Goal: Transaction & Acquisition: Purchase product/service

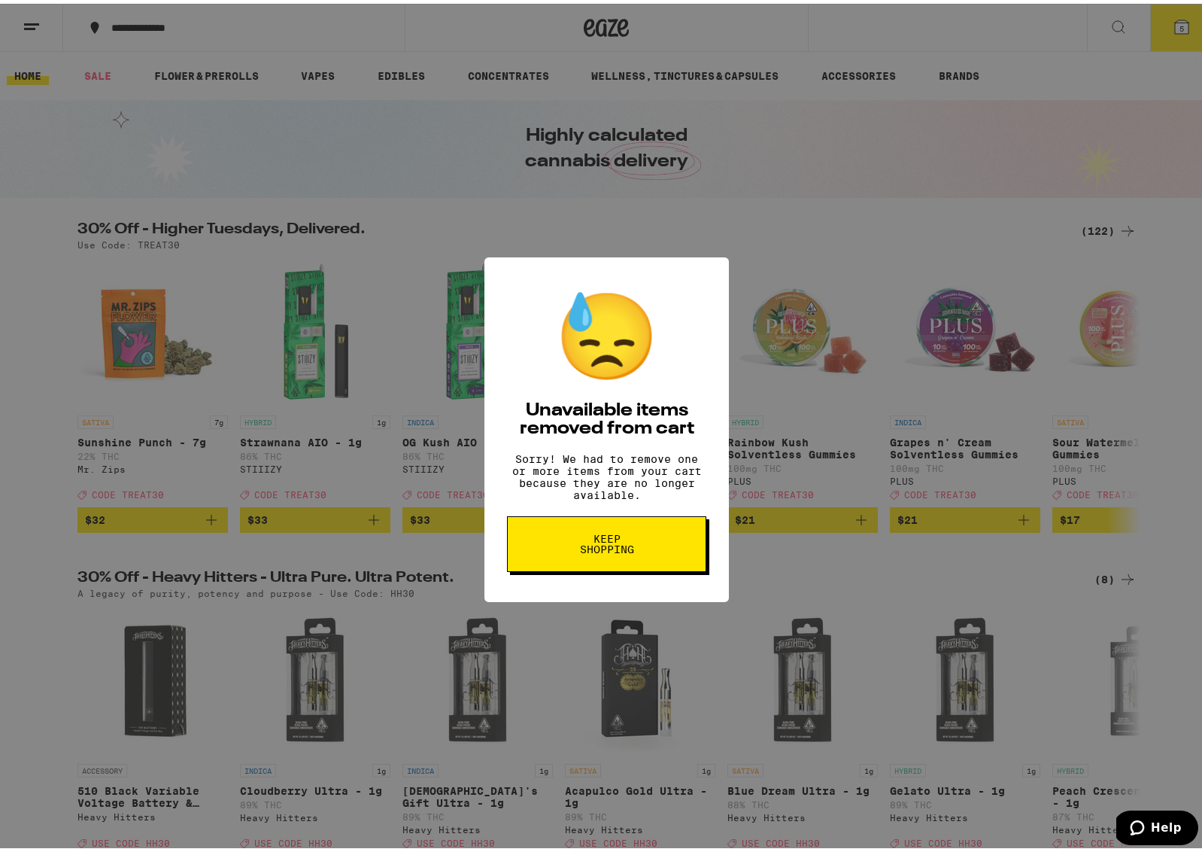
click at [642, 553] on button "Keep Shopping" at bounding box center [606, 540] width 199 height 56
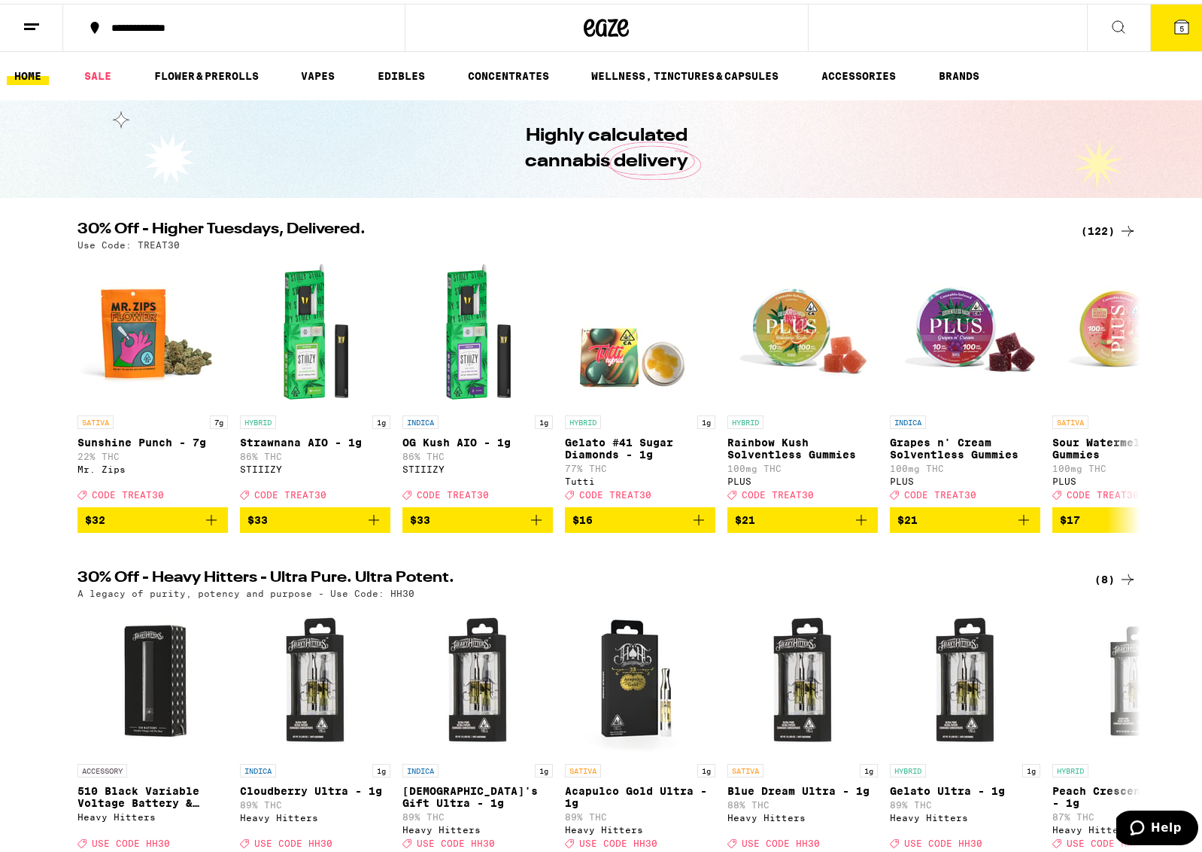
click at [1091, 225] on div "(122)" at bounding box center [1109, 227] width 56 height 18
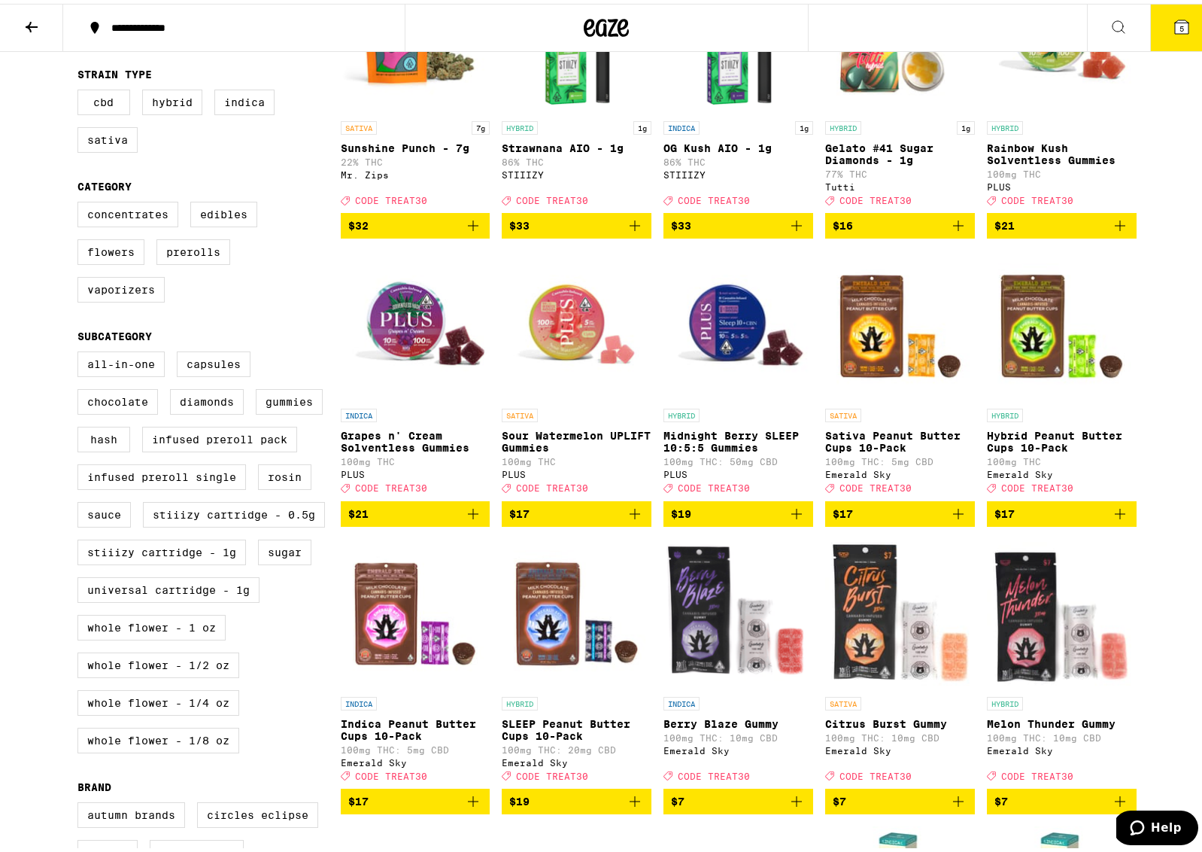
scroll to position [265, 0]
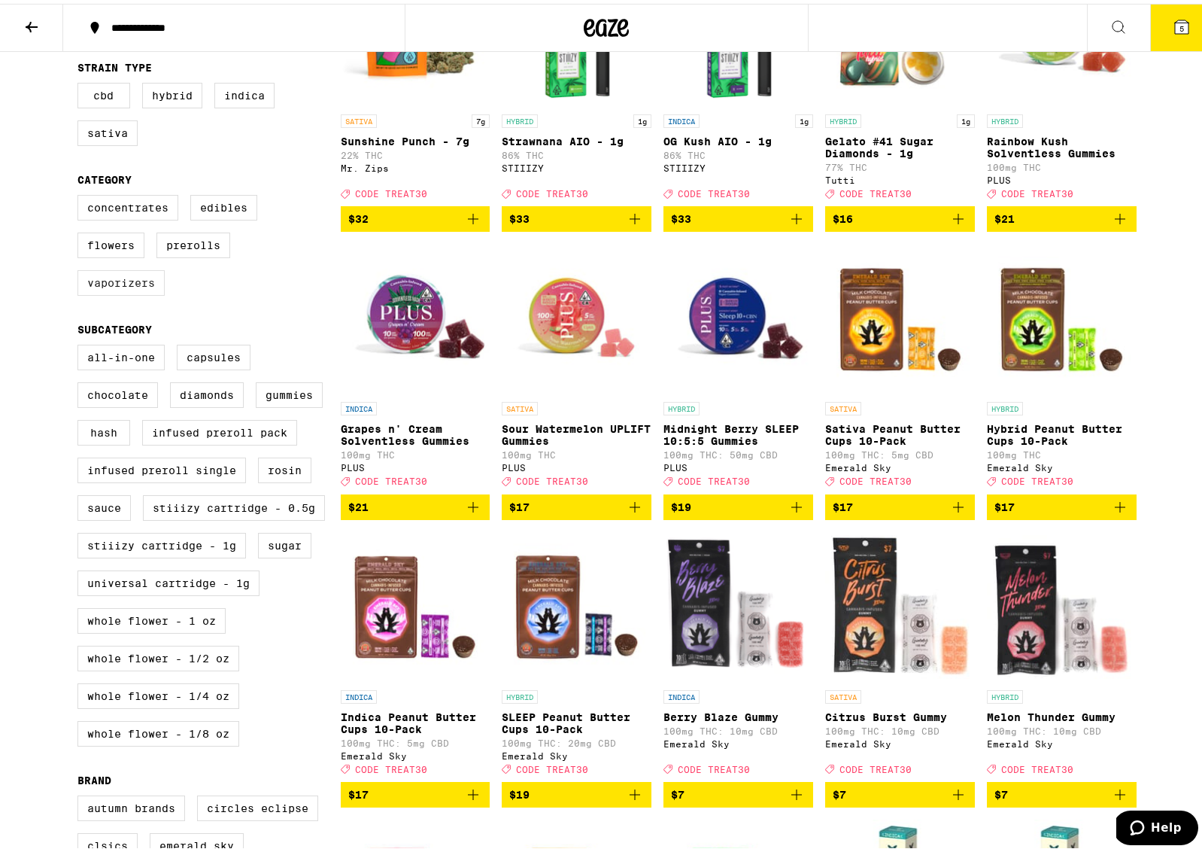
click at [146, 292] on label "Vaporizers" at bounding box center [120, 279] width 87 height 26
click at [81, 194] on input "Vaporizers" at bounding box center [80, 193] width 1 height 1
checkbox input "true"
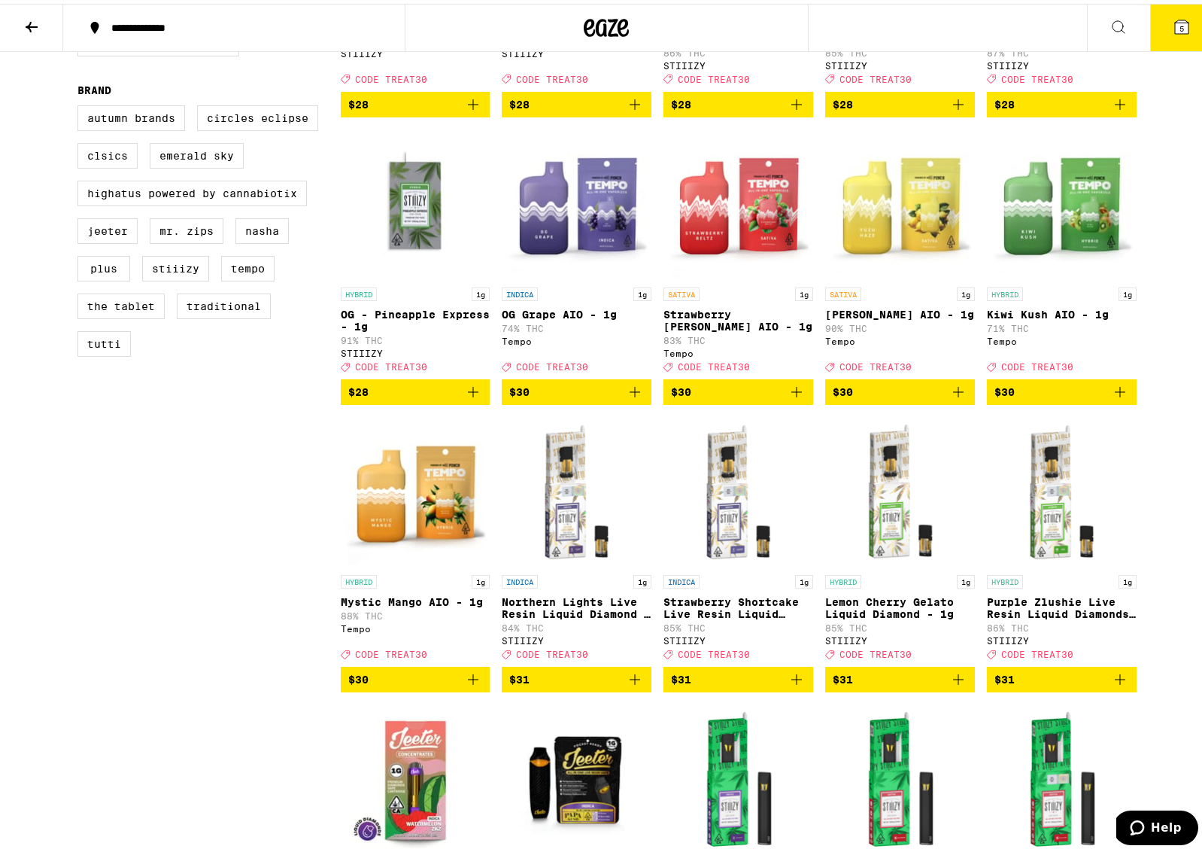
scroll to position [967, 0]
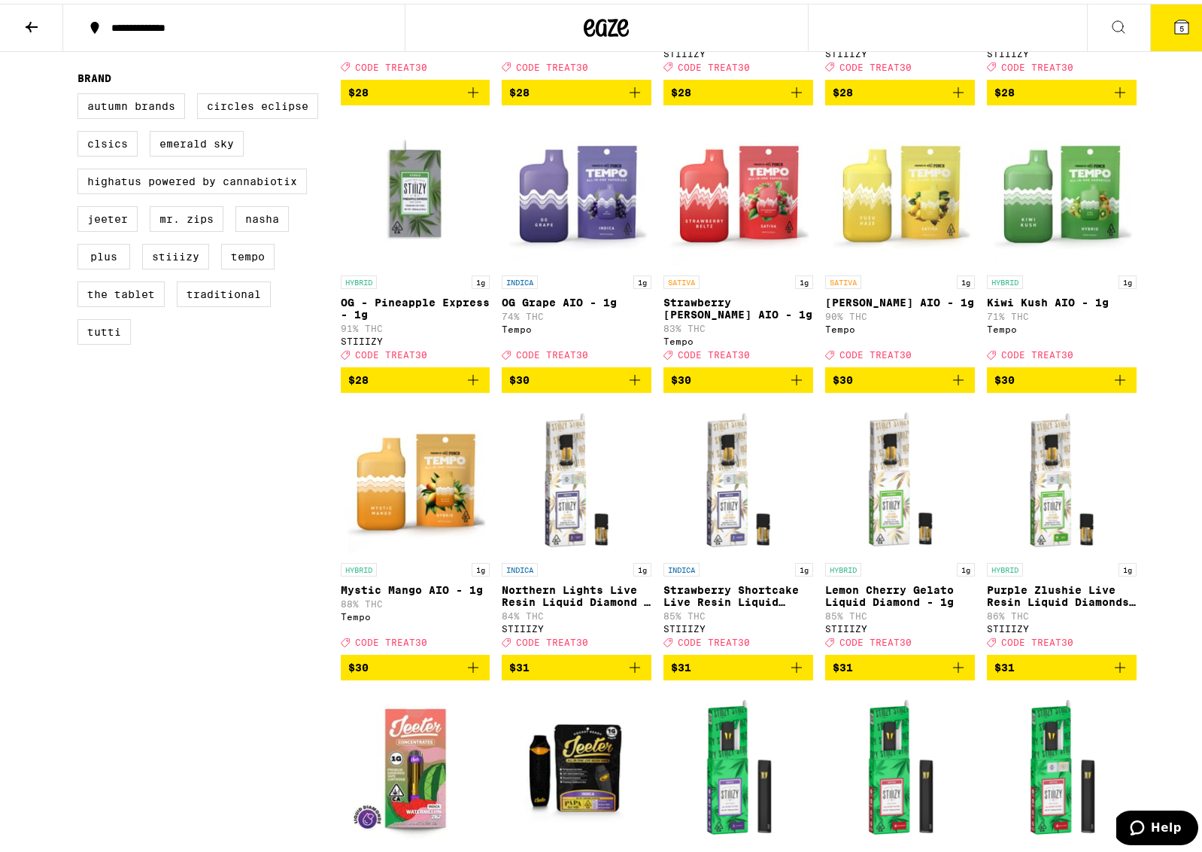
click at [596, 233] on img "Open page for OG Grape AIO - 1g from Tempo" at bounding box center [577, 189] width 150 height 150
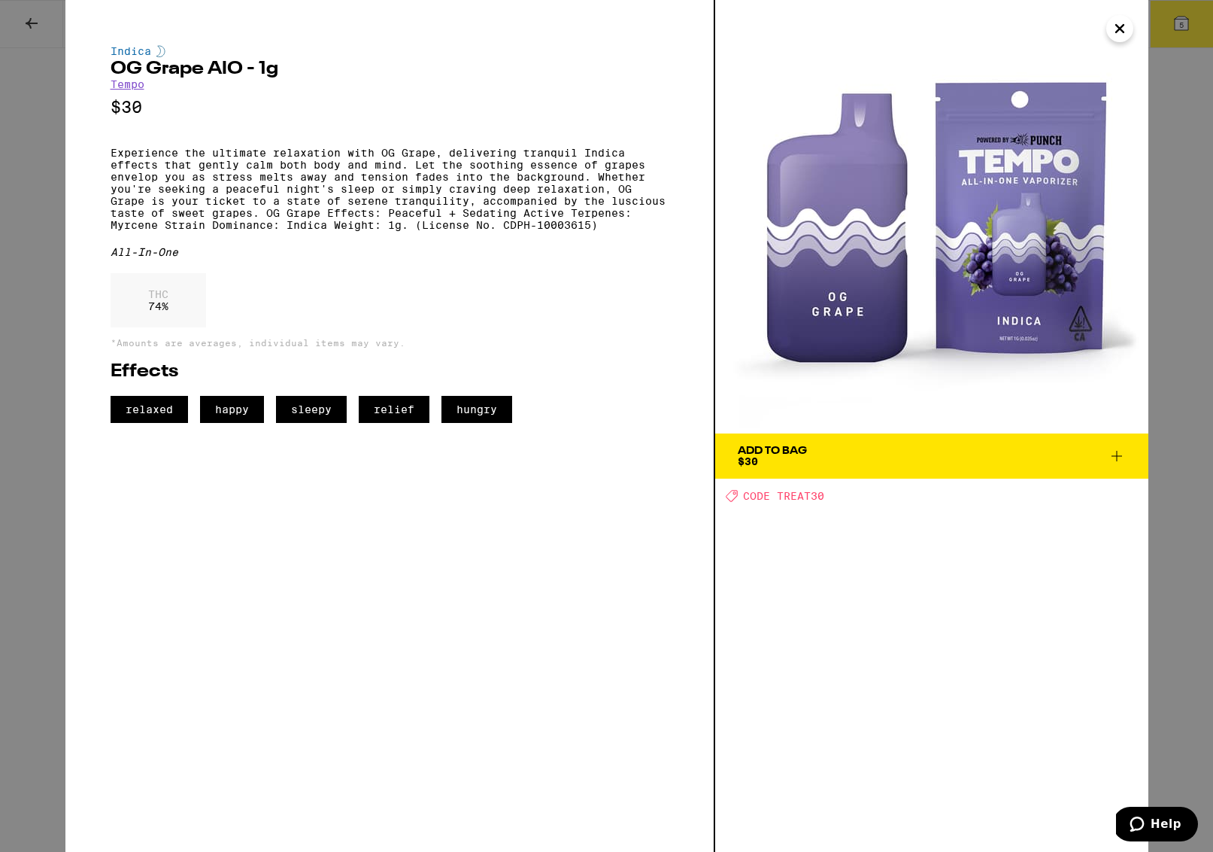
click at [1122, 29] on icon "Close" at bounding box center [1120, 28] width 18 height 23
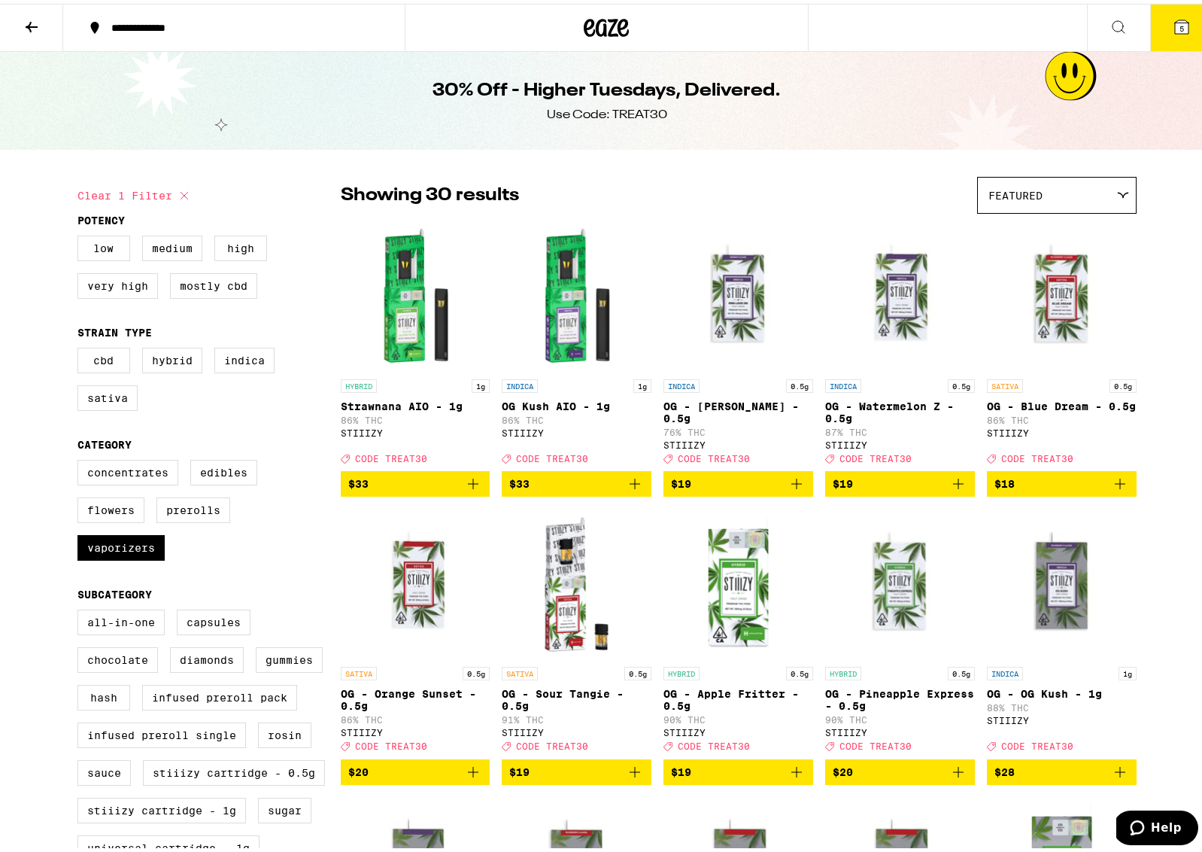
click at [1110, 25] on icon at bounding box center [1119, 23] width 18 height 18
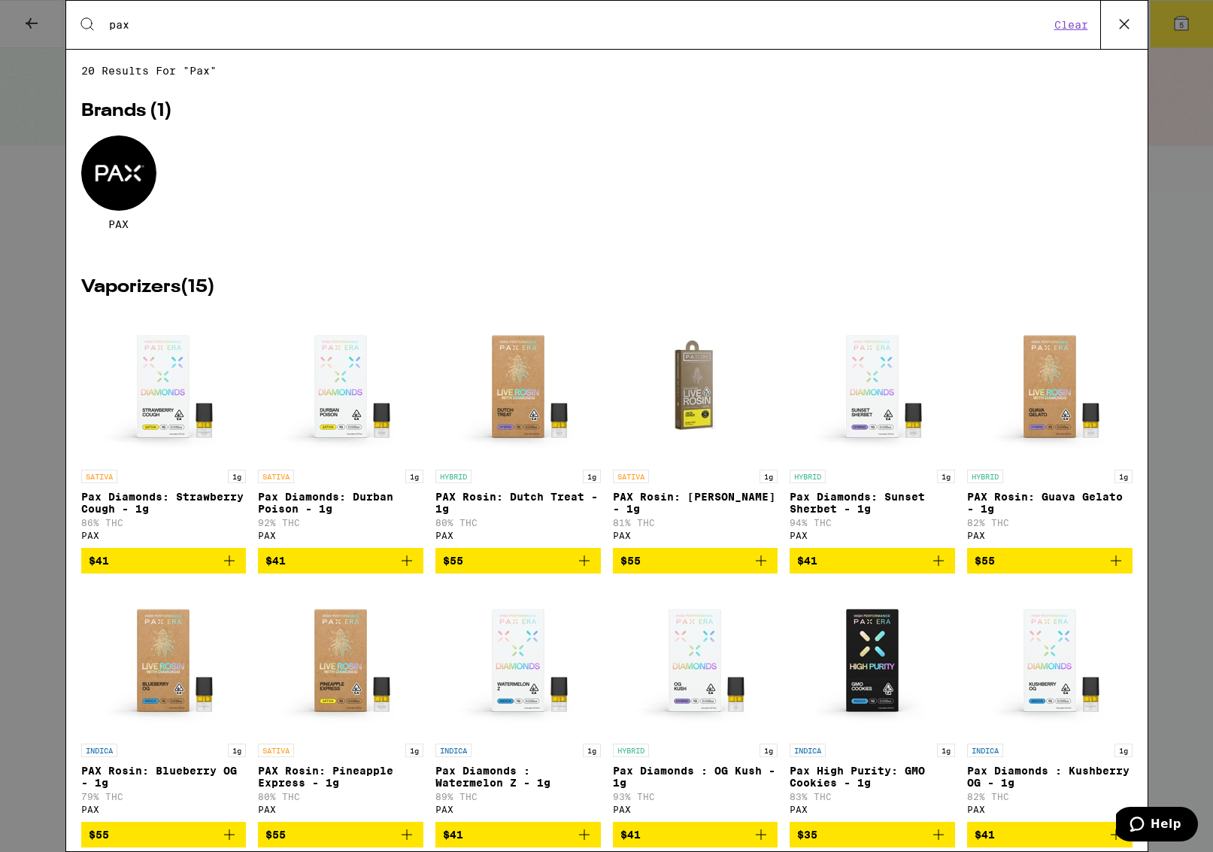
type input "pax"
click at [123, 193] on div at bounding box center [118, 172] width 75 height 75
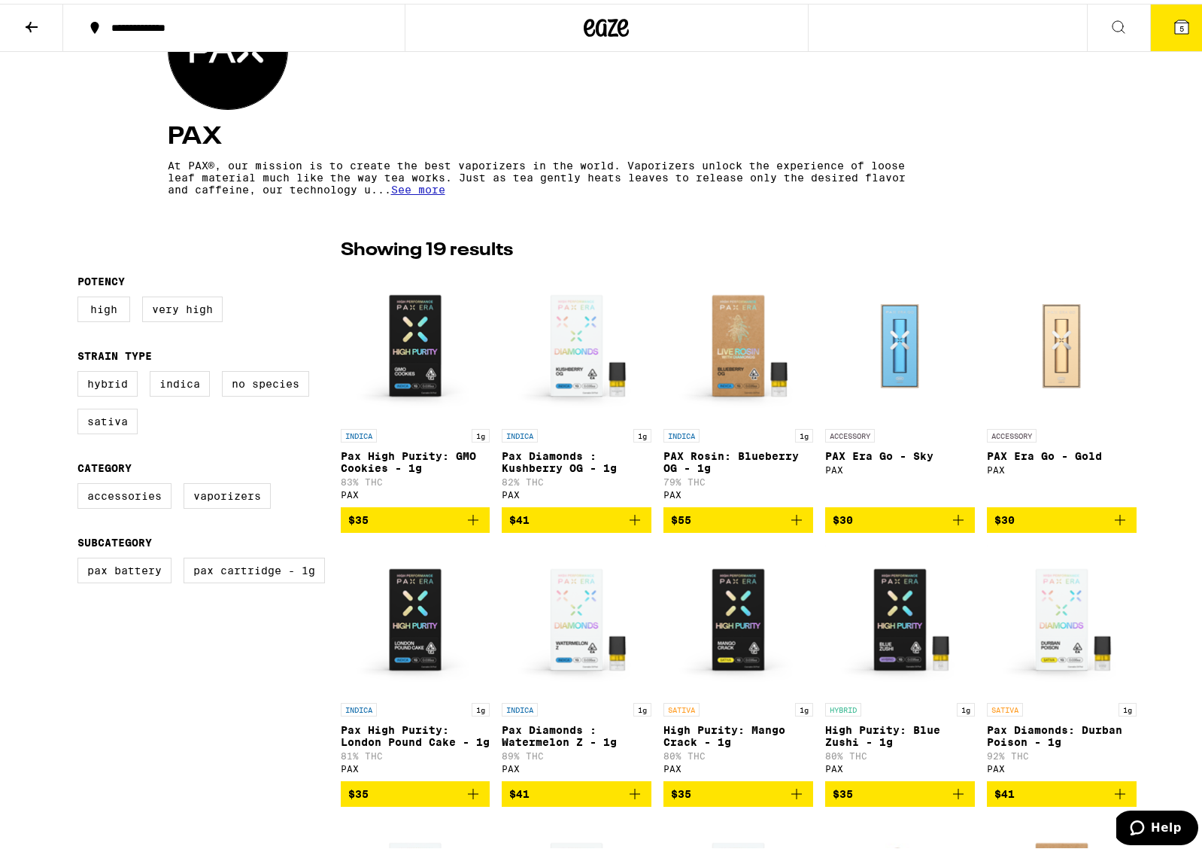
scroll to position [213, 0]
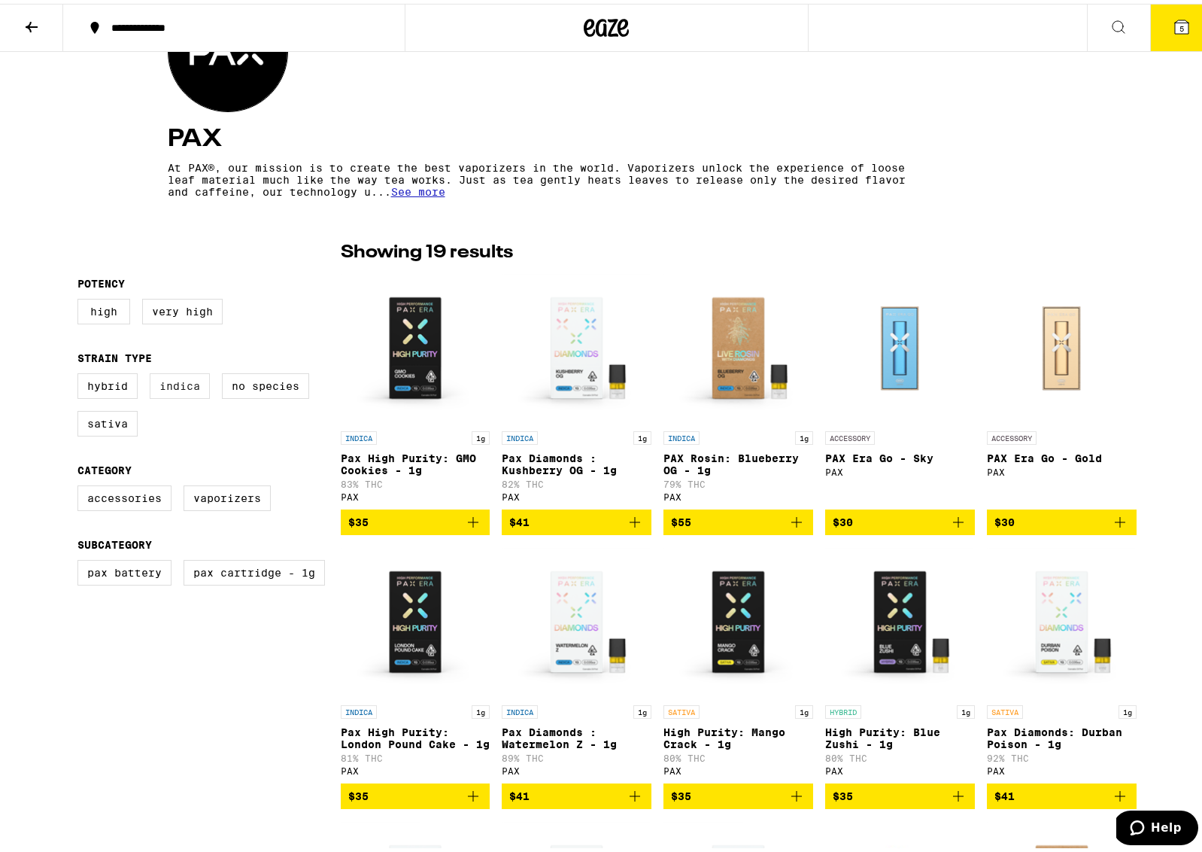
click at [172, 387] on label "Indica" at bounding box center [180, 382] width 60 height 26
click at [81, 372] on input "Indica" at bounding box center [80, 372] width 1 height 1
checkbox input "true"
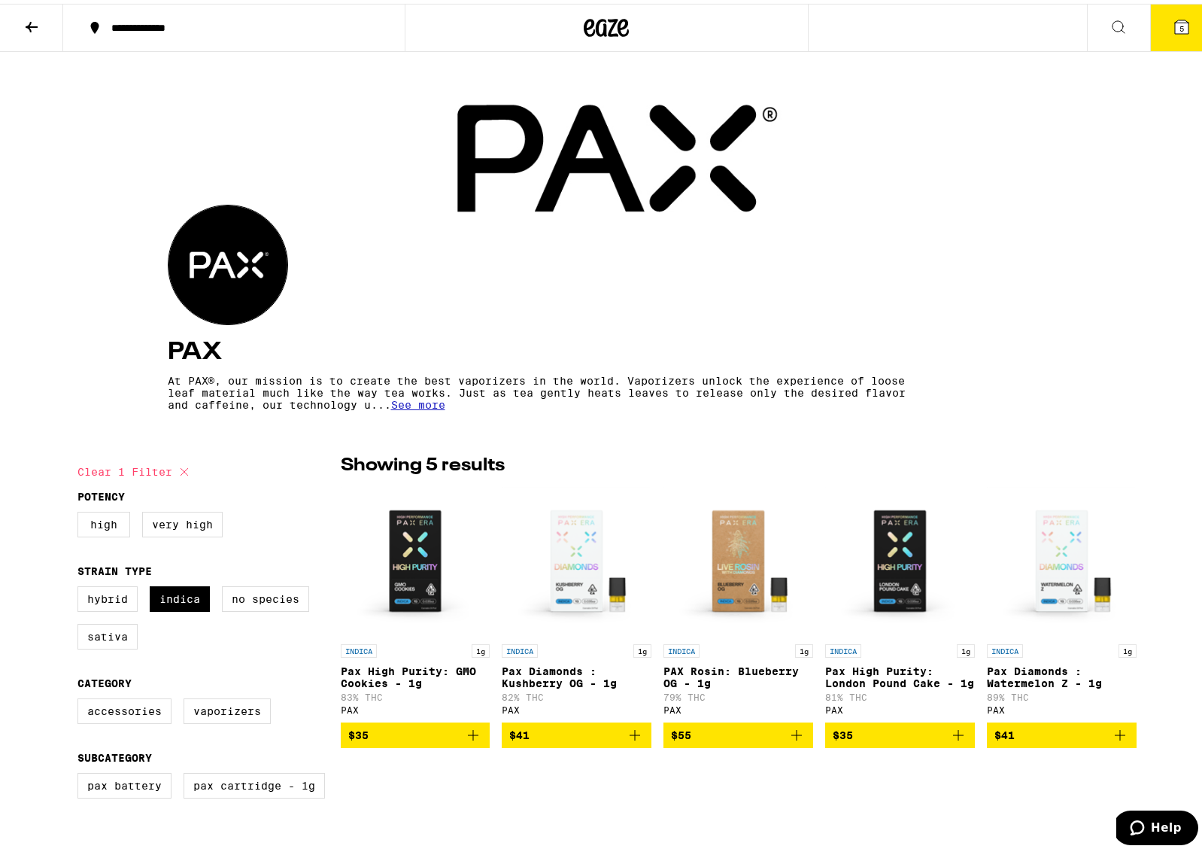
click at [36, 25] on icon at bounding box center [32, 23] width 18 height 18
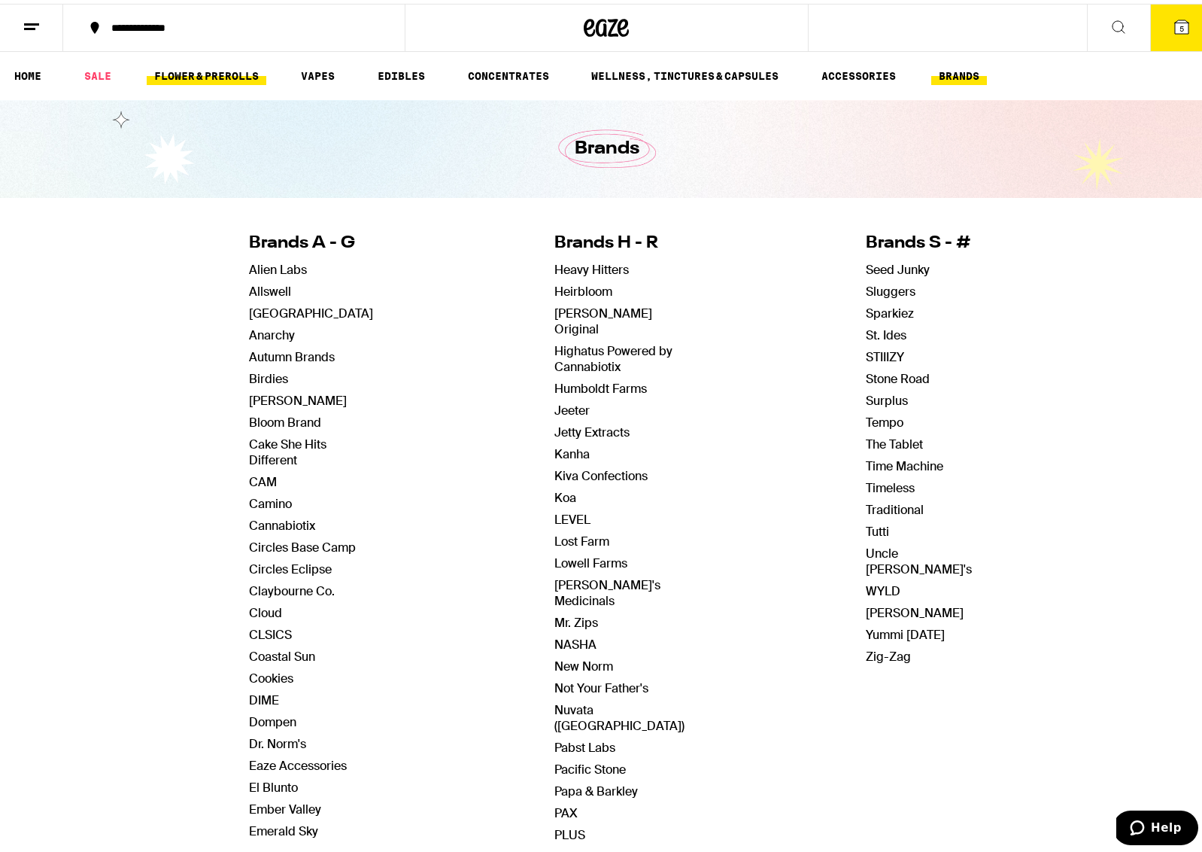
click at [229, 75] on link "FLOWER & PREROLLS" at bounding box center [207, 72] width 120 height 18
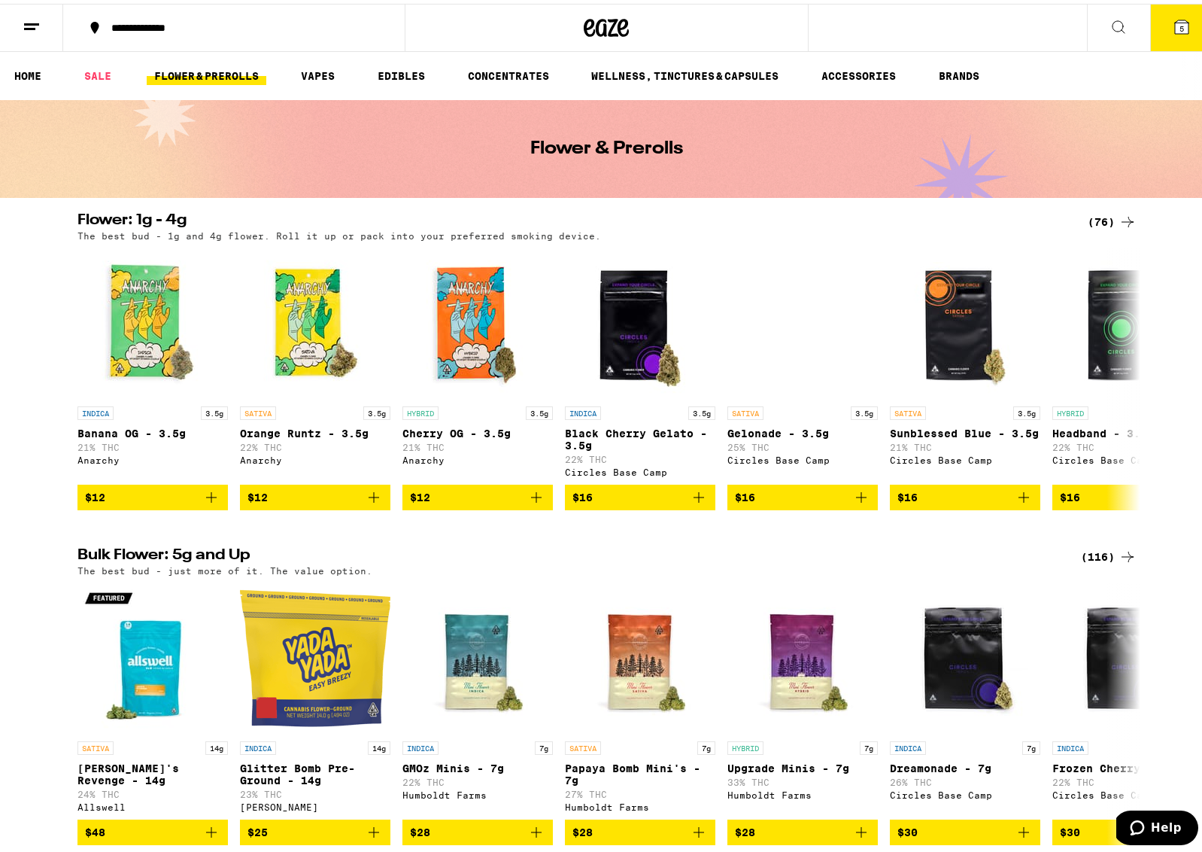
drag, startPoint x: 235, startPoint y: 83, endPoint x: 284, endPoint y: 87, distance: 49.0
click at [241, 84] on ul "HOME SALE FLOWER & PREROLLS VAPES EDIBLES CONCENTRATES WELLNESS, TINCTURES & CA…" at bounding box center [606, 72] width 1213 height 48
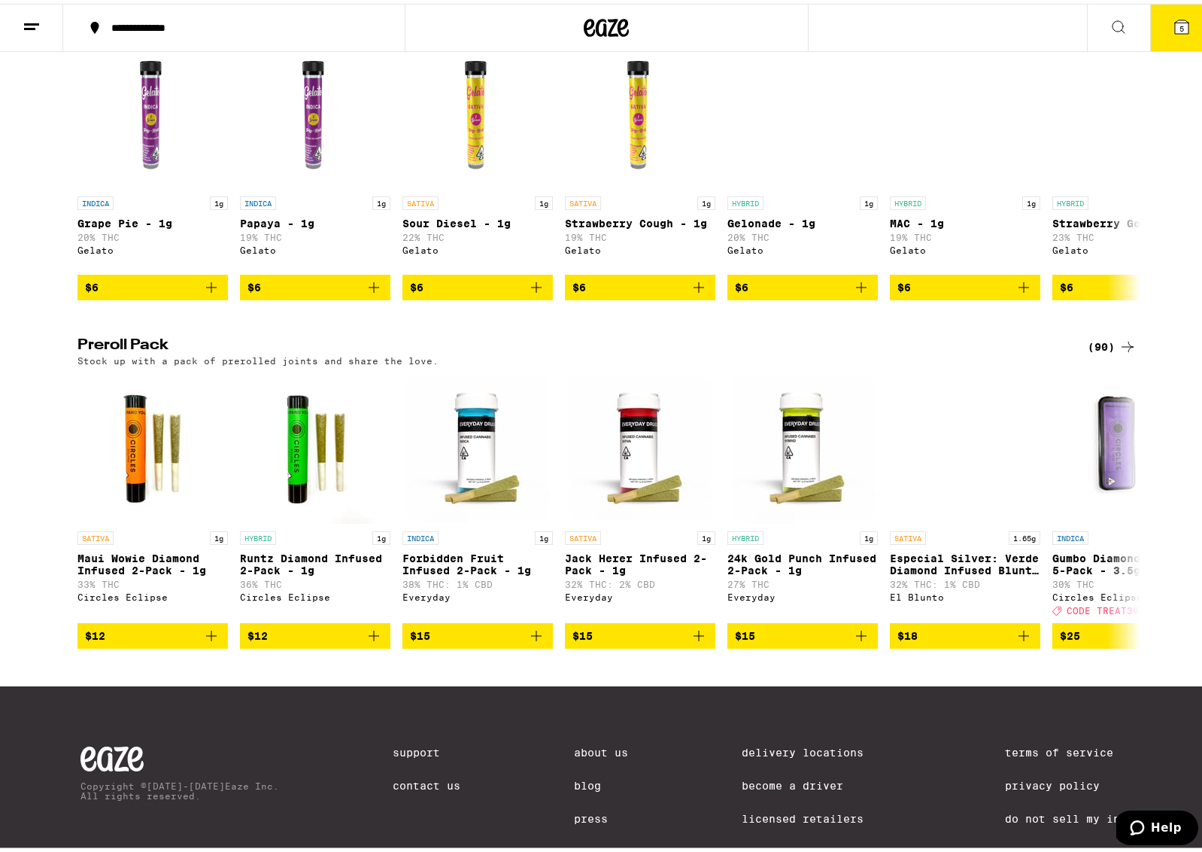
scroll to position [868, 0]
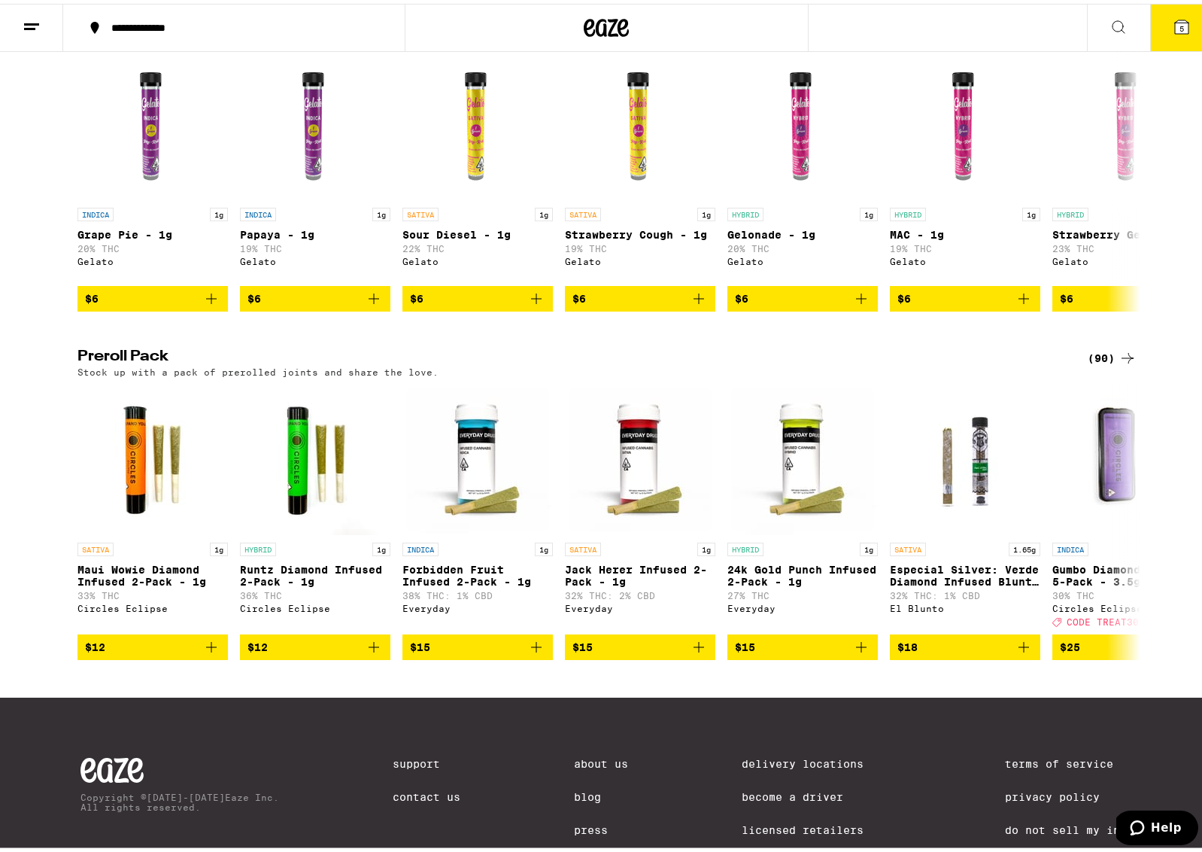
click at [1119, 363] on icon at bounding box center [1128, 354] width 18 height 18
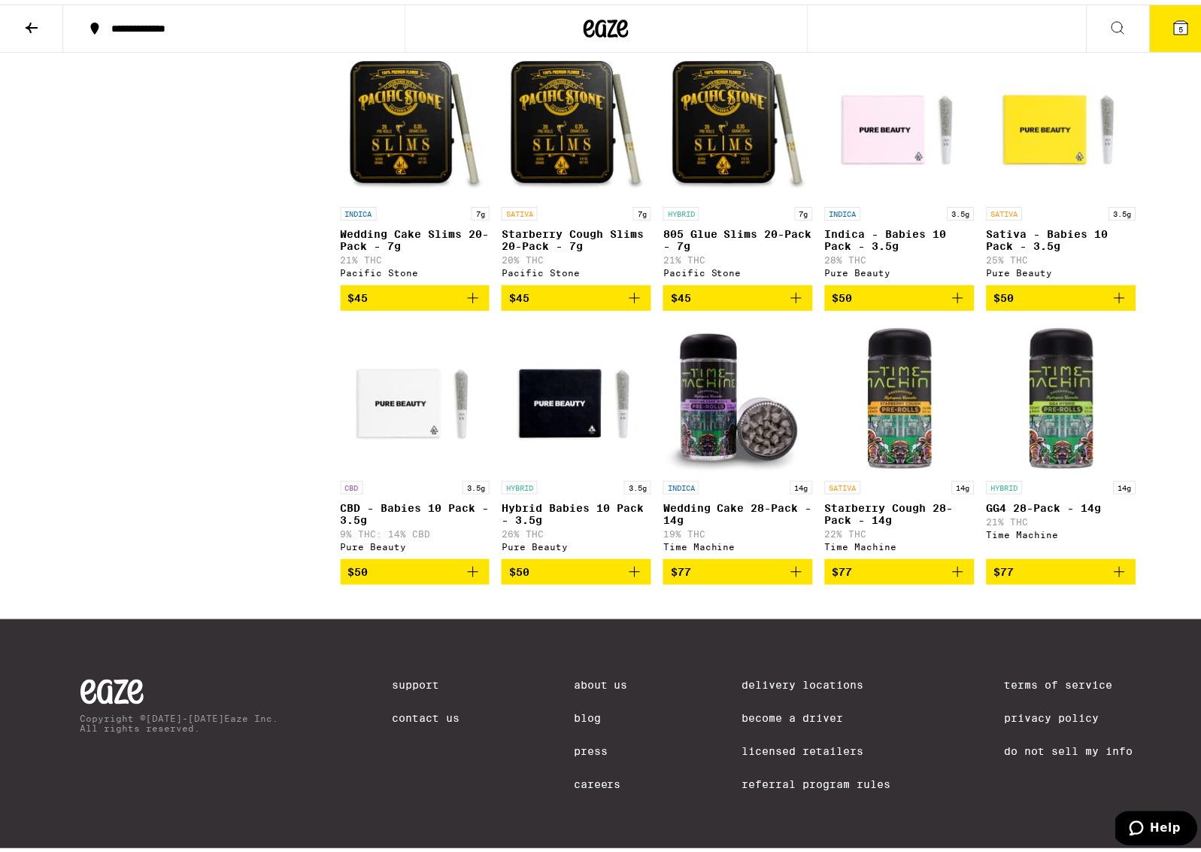
scroll to position [4607, 0]
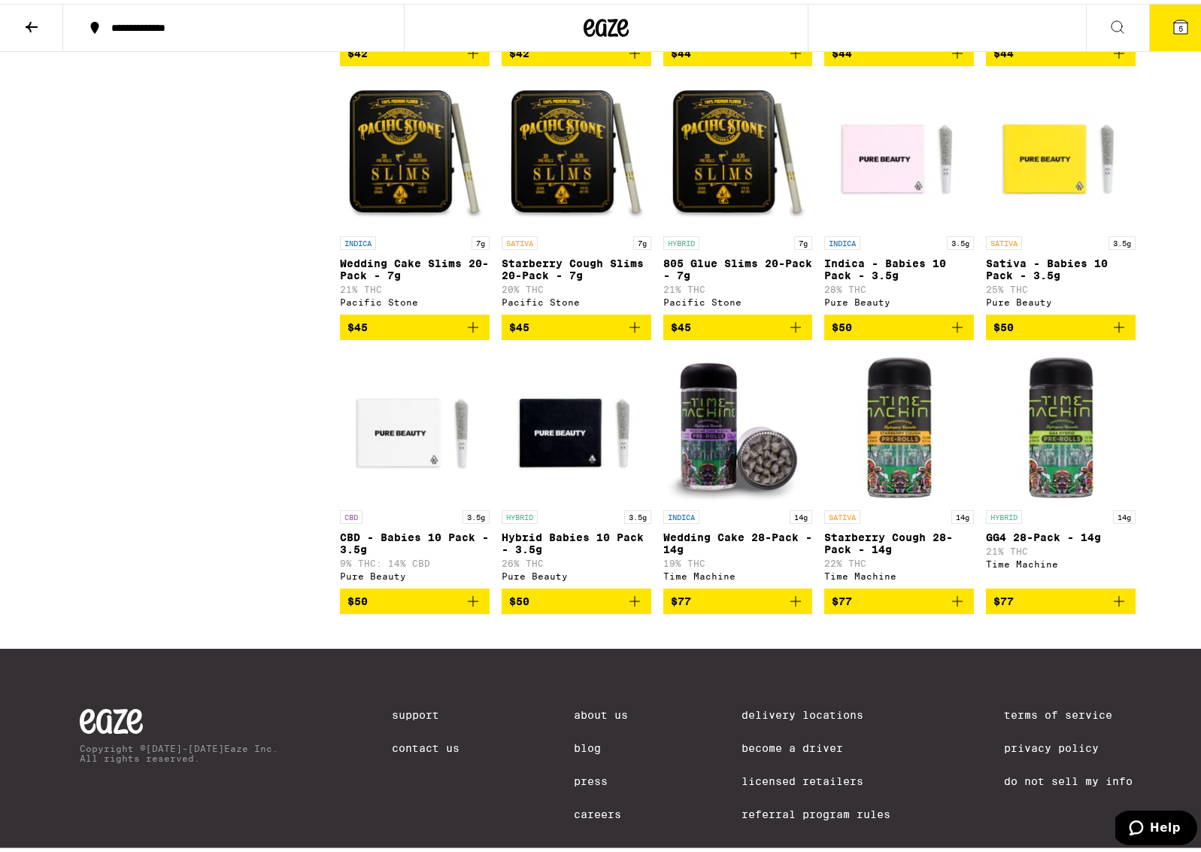
click at [726, 499] on img "Open page for Wedding Cake 28-Pack - 14g from Time Machine" at bounding box center [738, 423] width 150 height 150
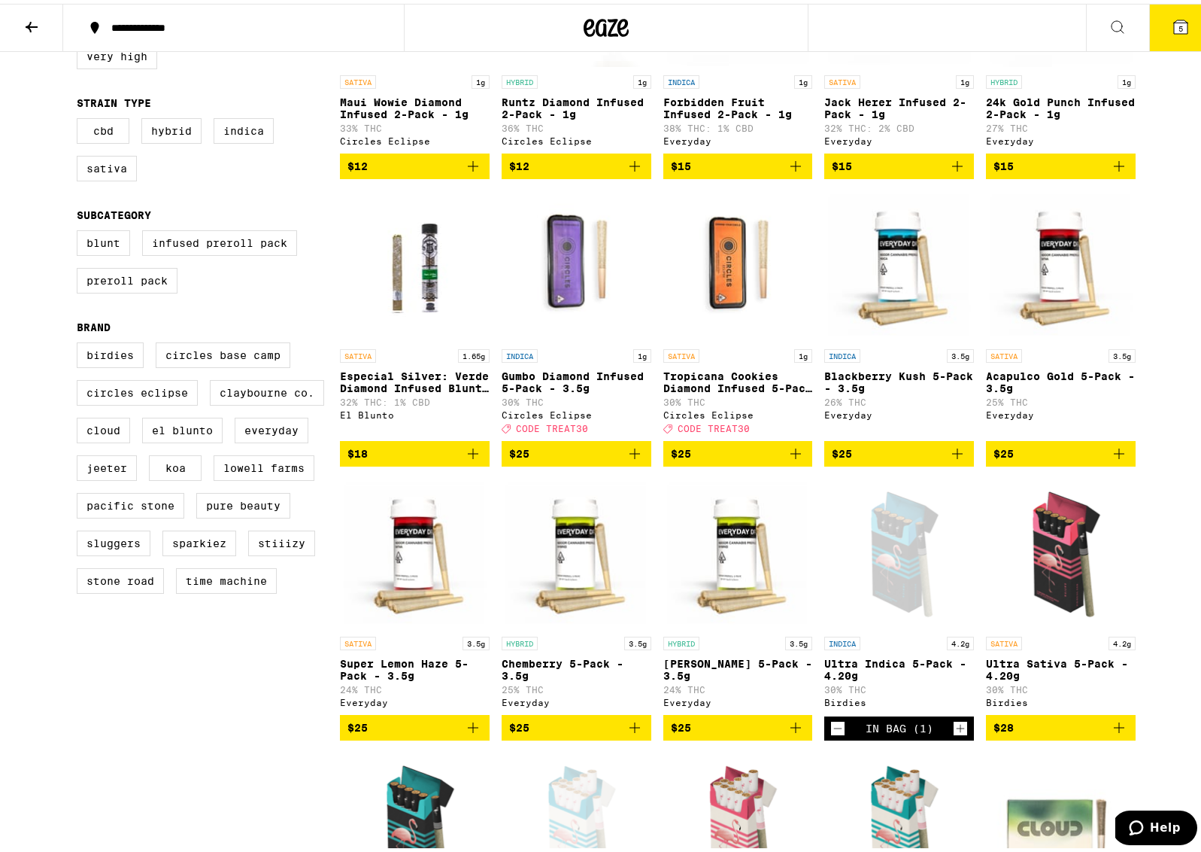
scroll to position [309, 0]
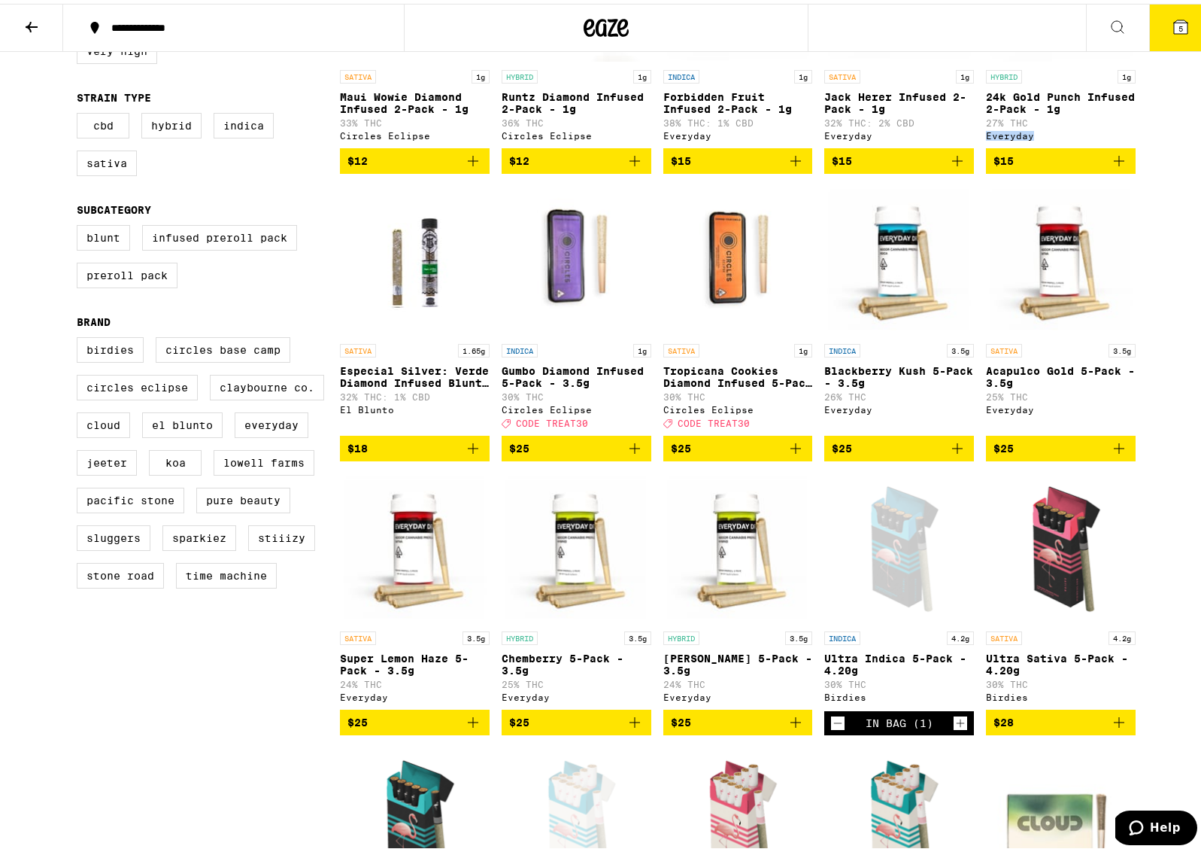
drag, startPoint x: 1201, startPoint y: 158, endPoint x: 1200, endPoint y: 137, distance: 21.1
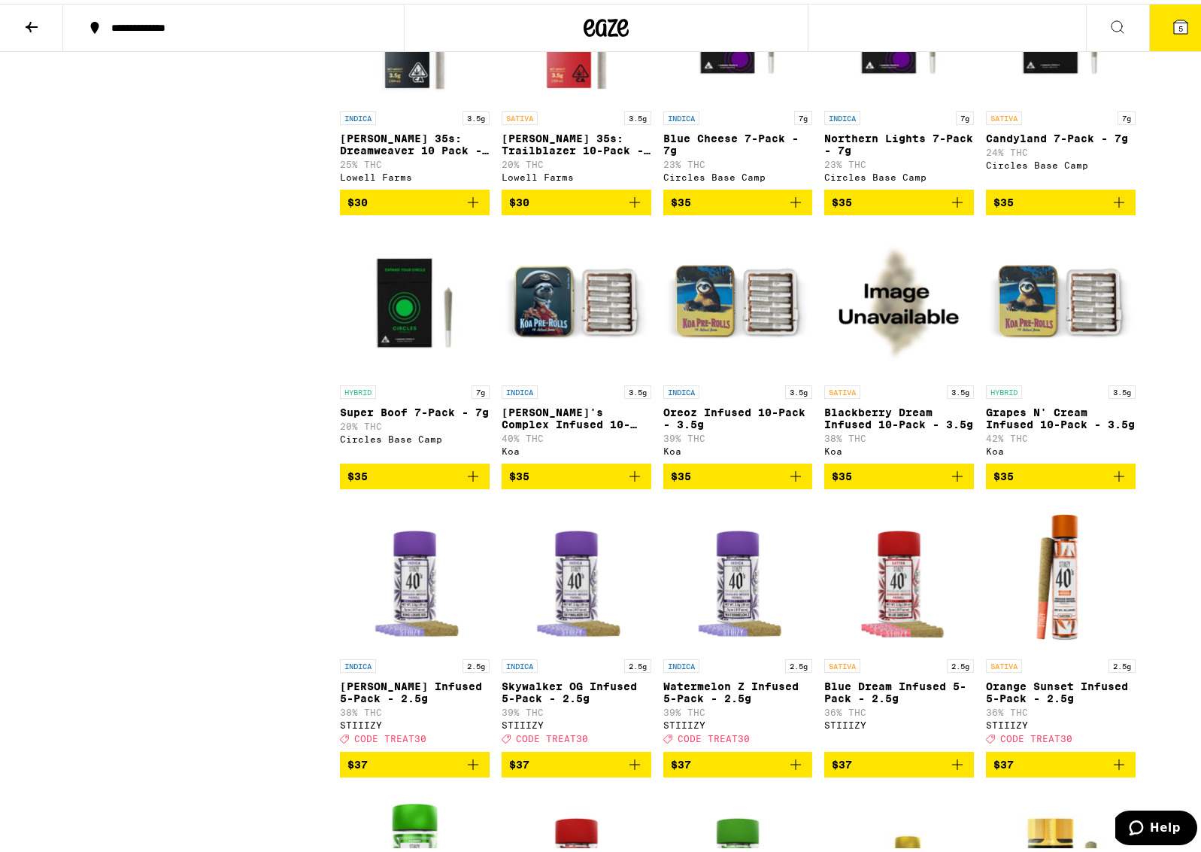
scroll to position [1630, 0]
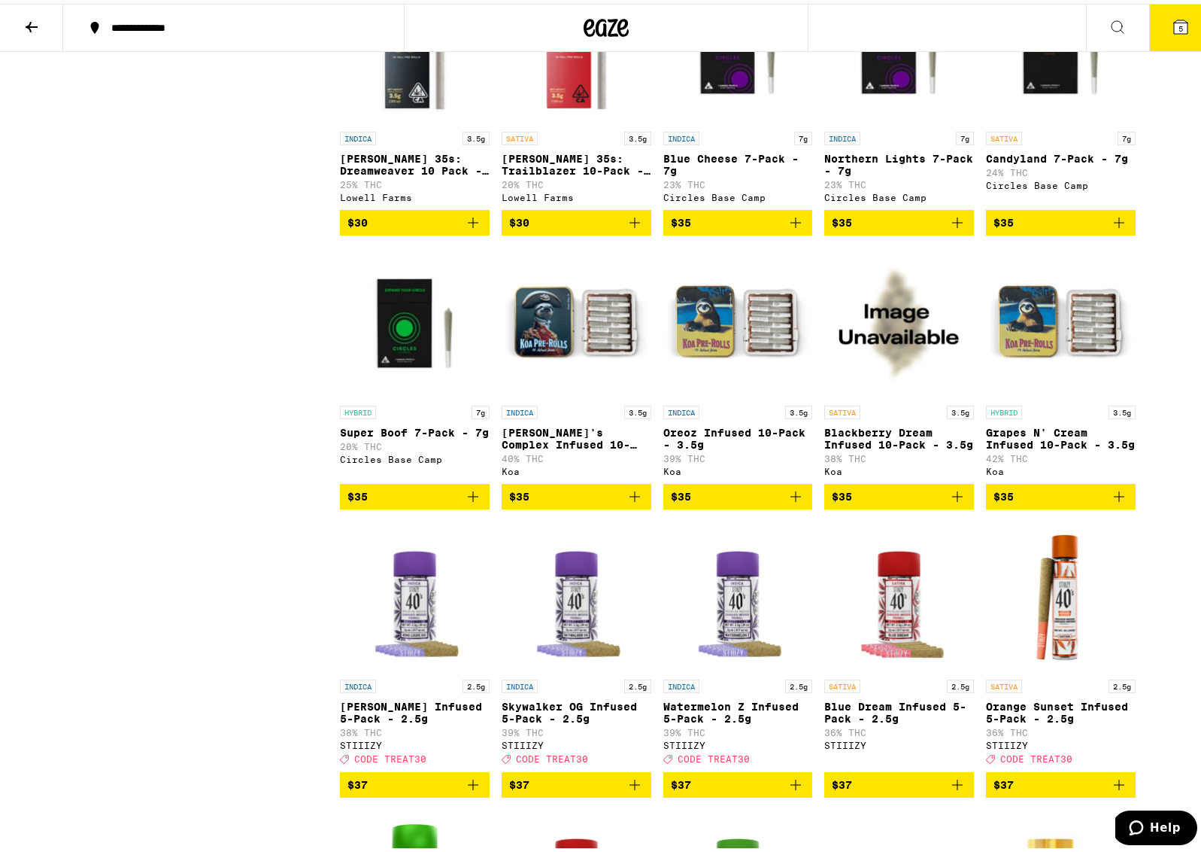
click at [602, 391] on img "Open page for Napoleon's Complex Infused 10-pack - 3.5g from Koa" at bounding box center [577, 319] width 150 height 150
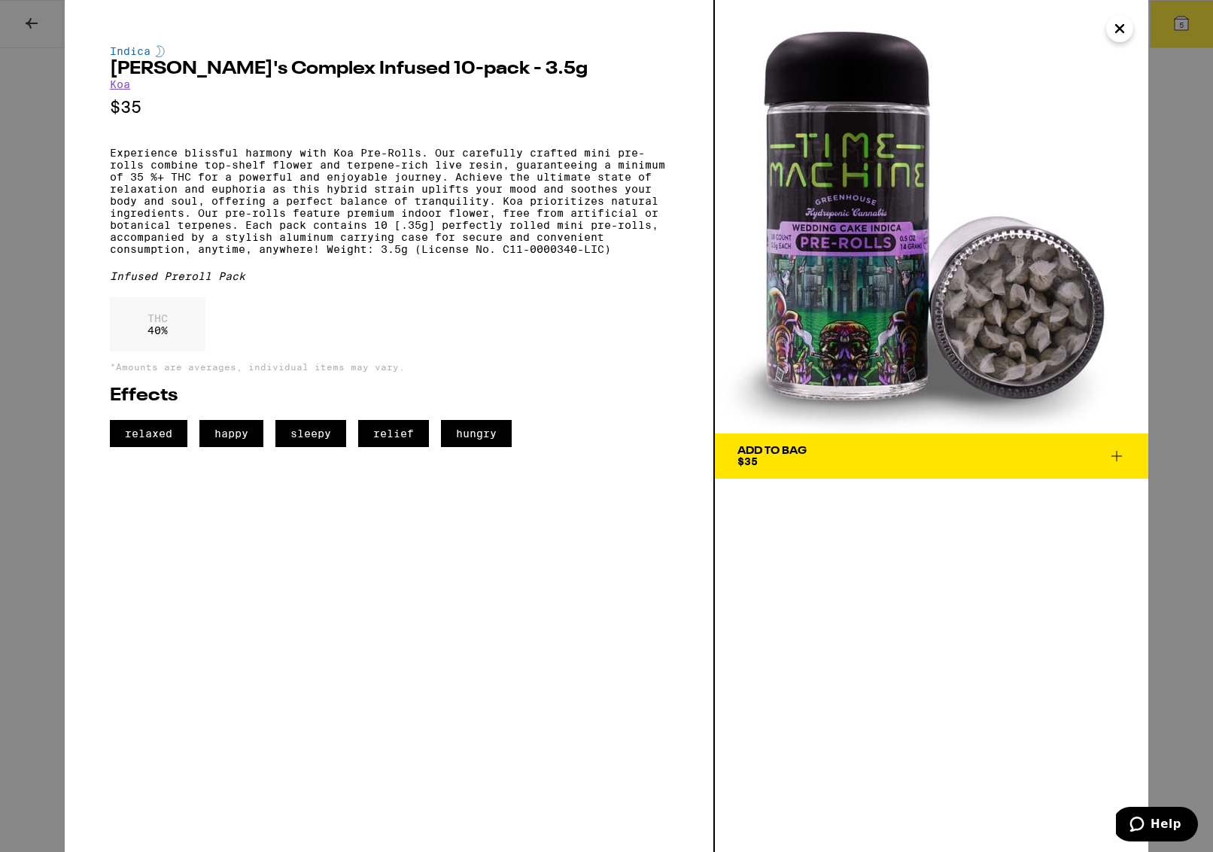
click at [1121, 37] on icon "Close" at bounding box center [1119, 28] width 18 height 23
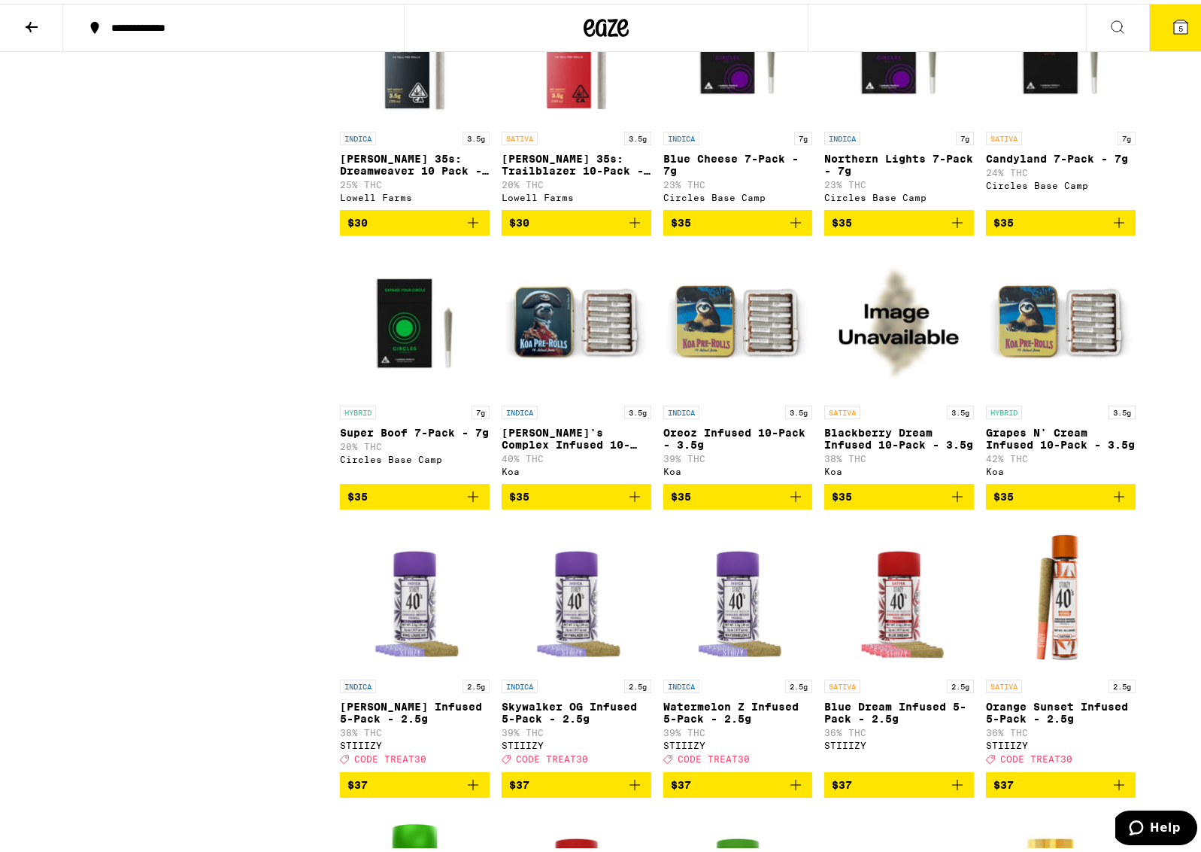
click at [541, 378] on img "Open page for Napoleon's Complex Infused 10-pack - 3.5g from Koa" at bounding box center [577, 319] width 150 height 150
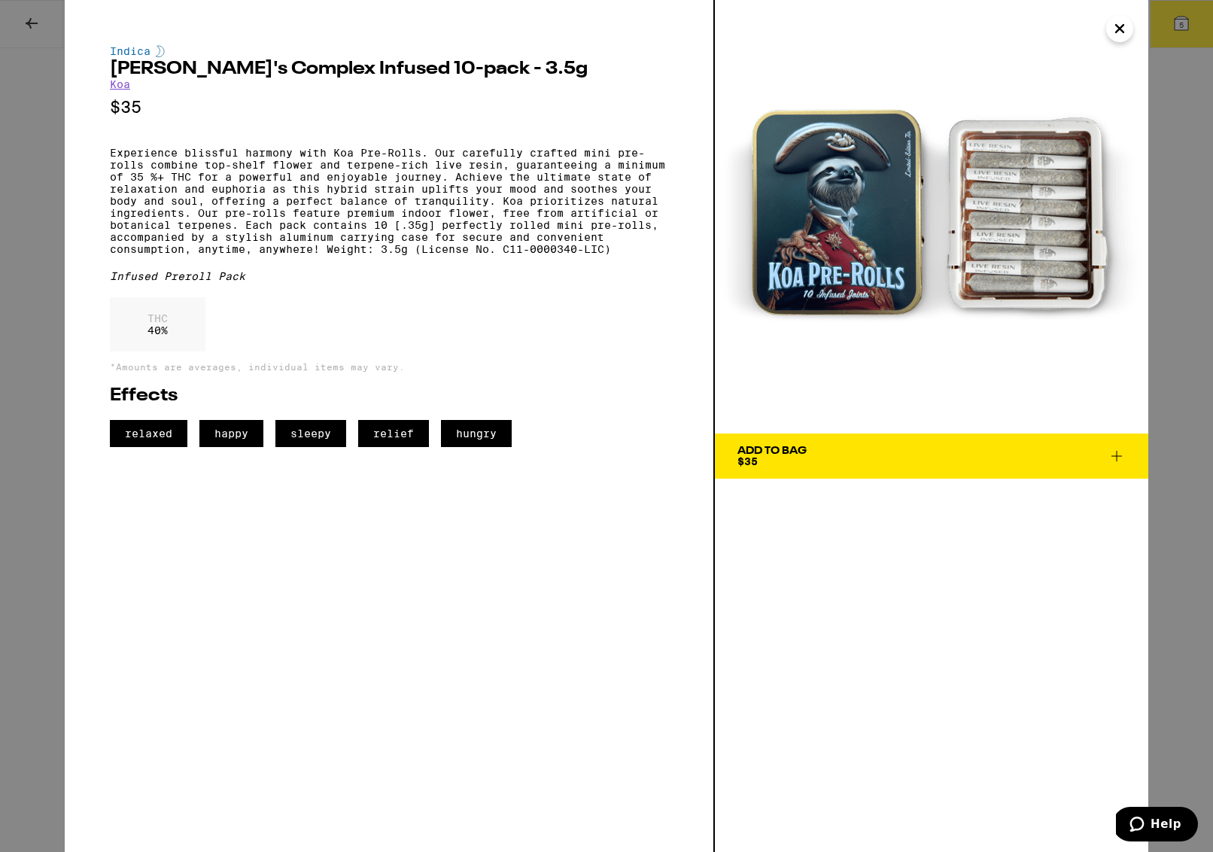
click at [30, 24] on div "Indica Napoleon's Complex Infused 10-pack - 3.5g Koa $35 Experience blissful ha…" at bounding box center [606, 426] width 1213 height 852
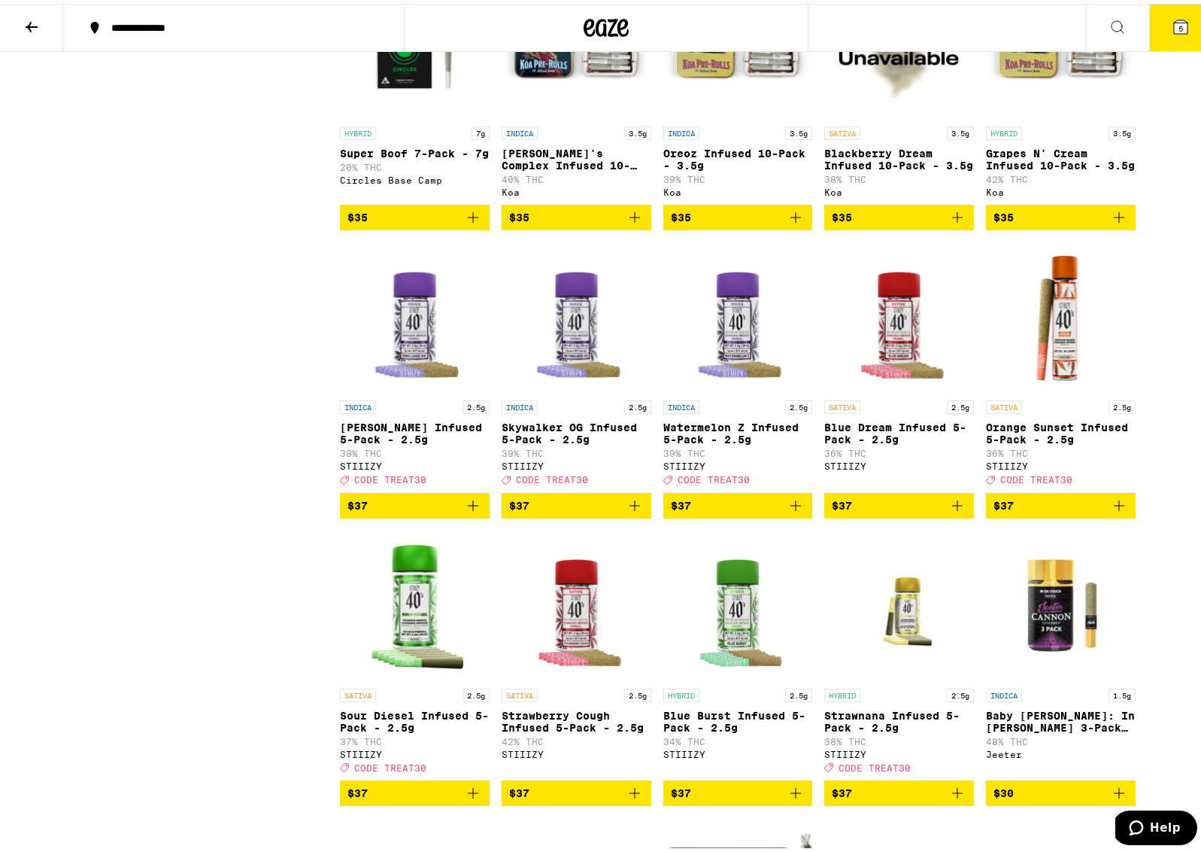
scroll to position [1914, 0]
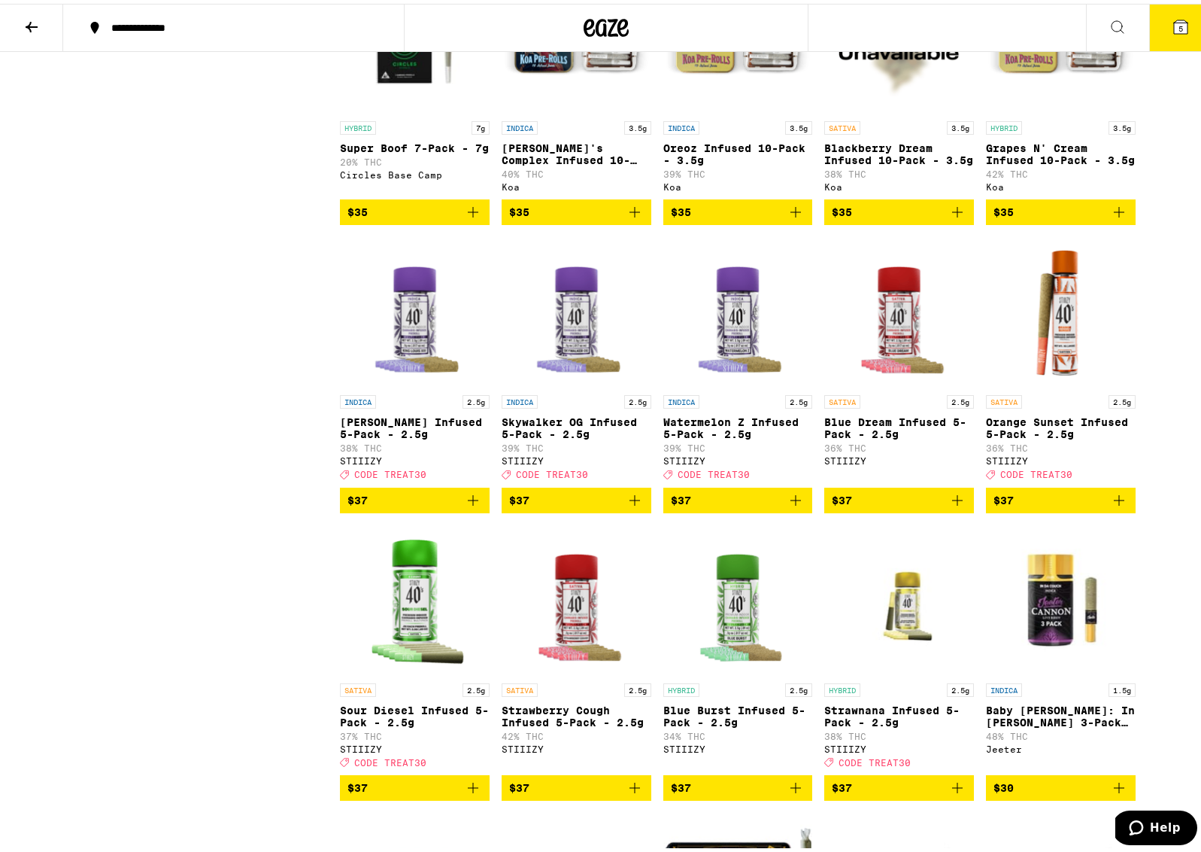
click at [755, 436] on p "Watermelon Z Infused 5-Pack - 2.5g" at bounding box center [738, 424] width 150 height 24
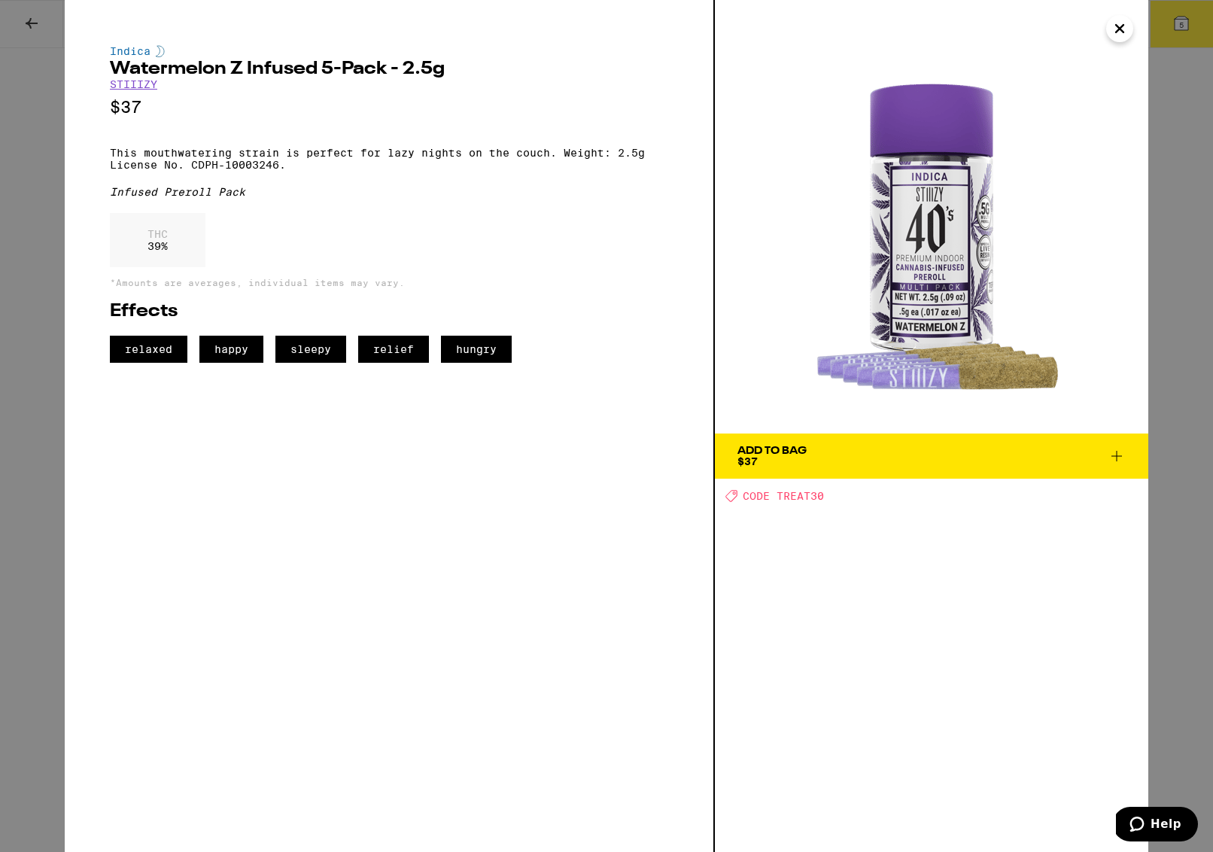
click at [1122, 29] on icon "Close" at bounding box center [1119, 28] width 18 height 23
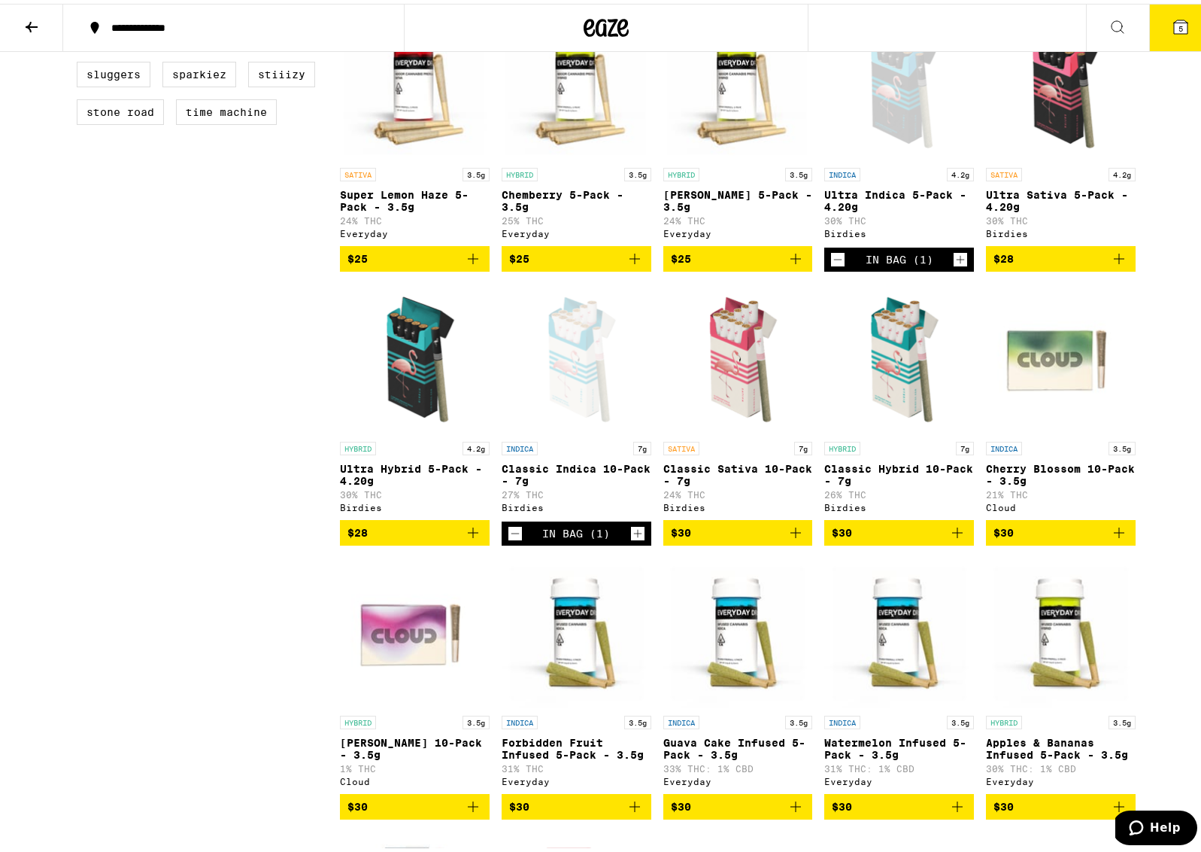
scroll to position [783, 0]
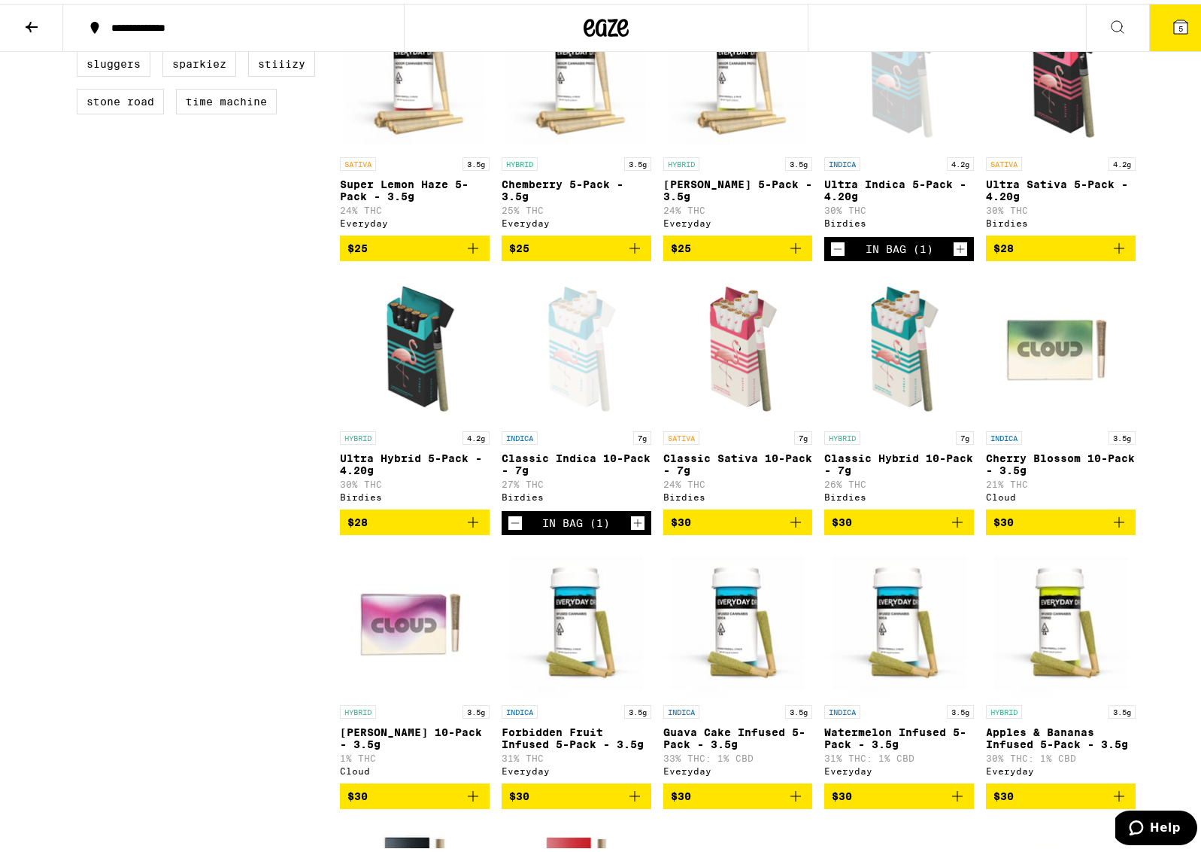
click at [571, 402] on div "Open page for Classic Indica 10-Pack - 7g from Birdies" at bounding box center [577, 344] width 150 height 150
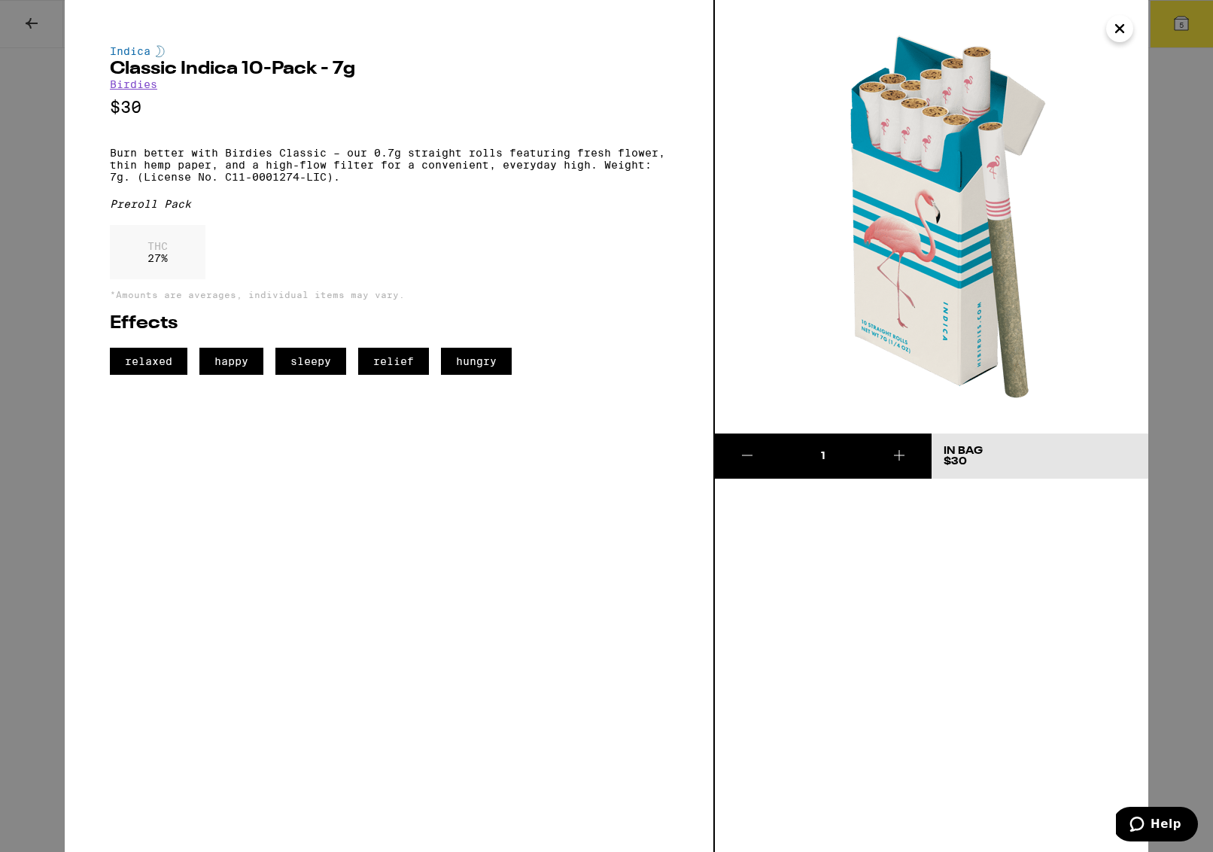
click at [1125, 29] on icon "Close" at bounding box center [1119, 28] width 18 height 23
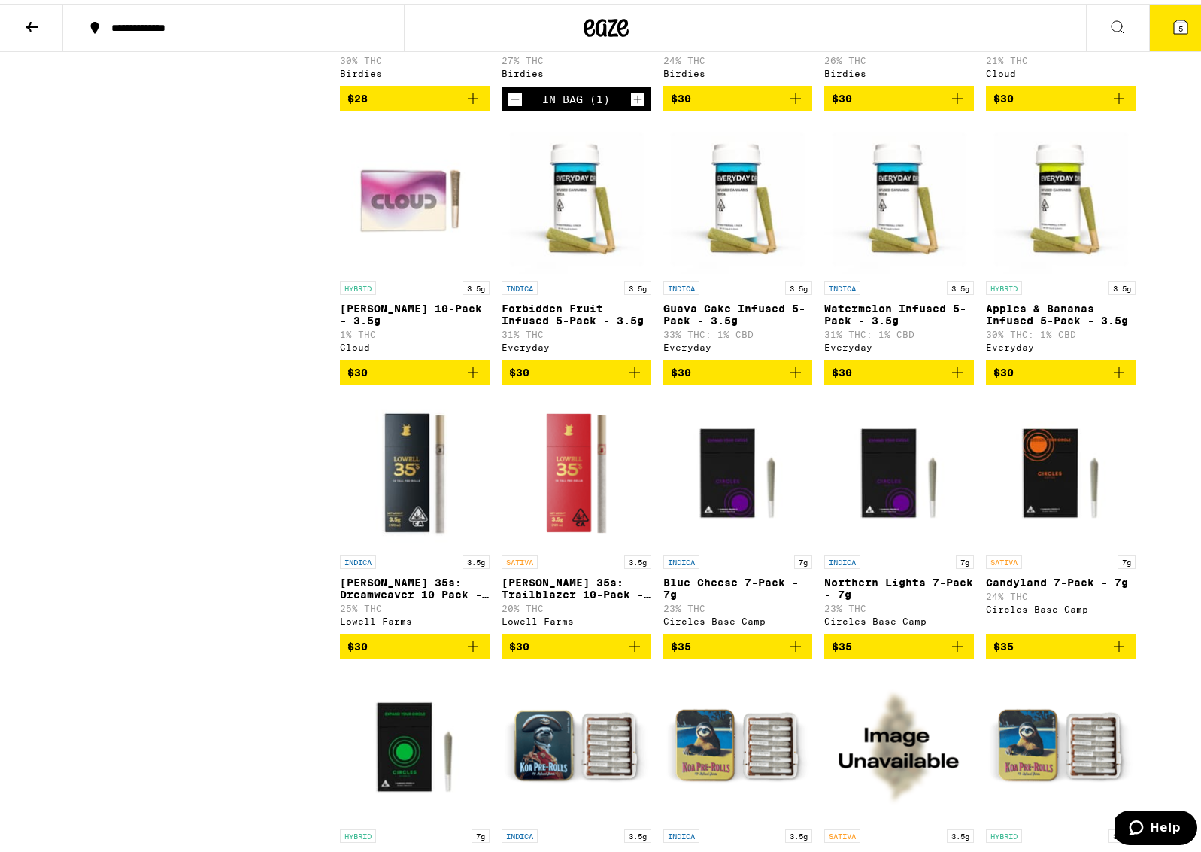
scroll to position [1211, 0]
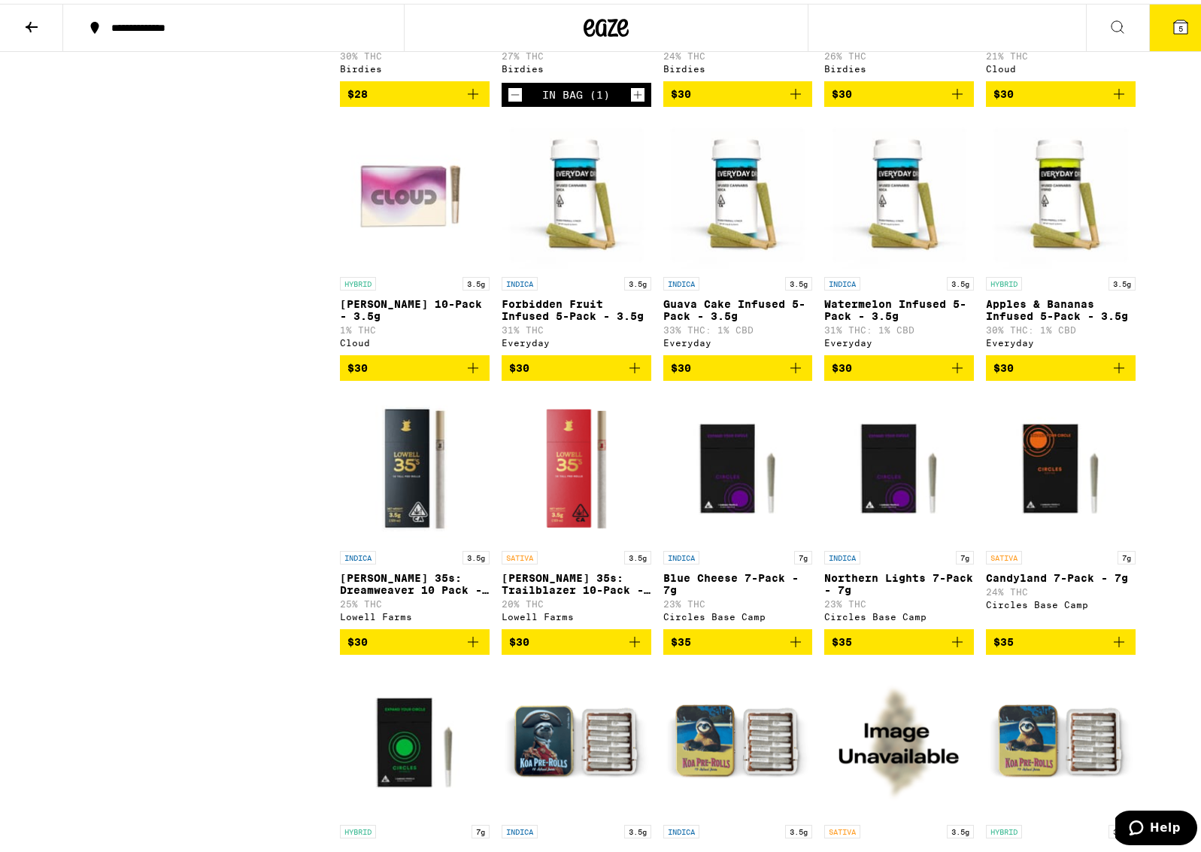
click at [412, 236] on img "Open page for Runtz 10-Pack - 3.5g from Cloud" at bounding box center [415, 190] width 150 height 150
click at [543, 373] on span "$30" at bounding box center [576, 364] width 135 height 18
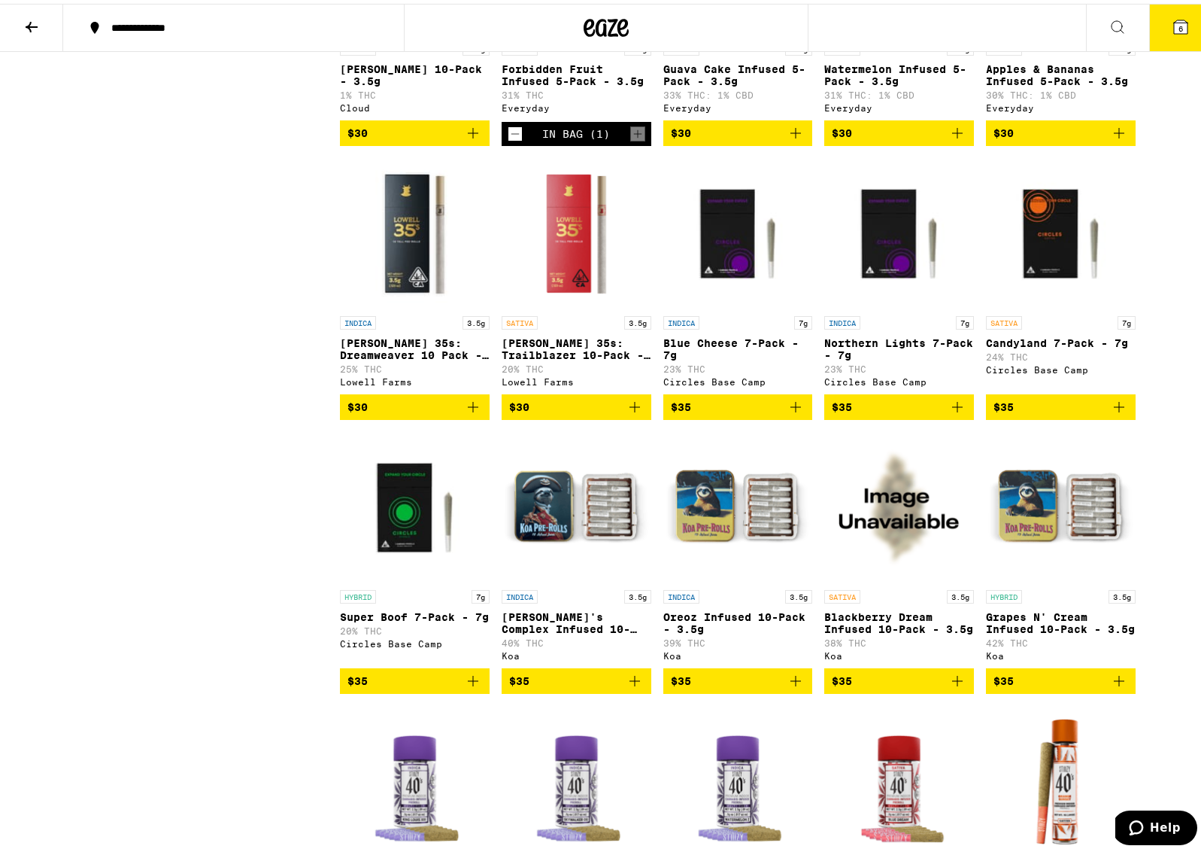
scroll to position [1550, 0]
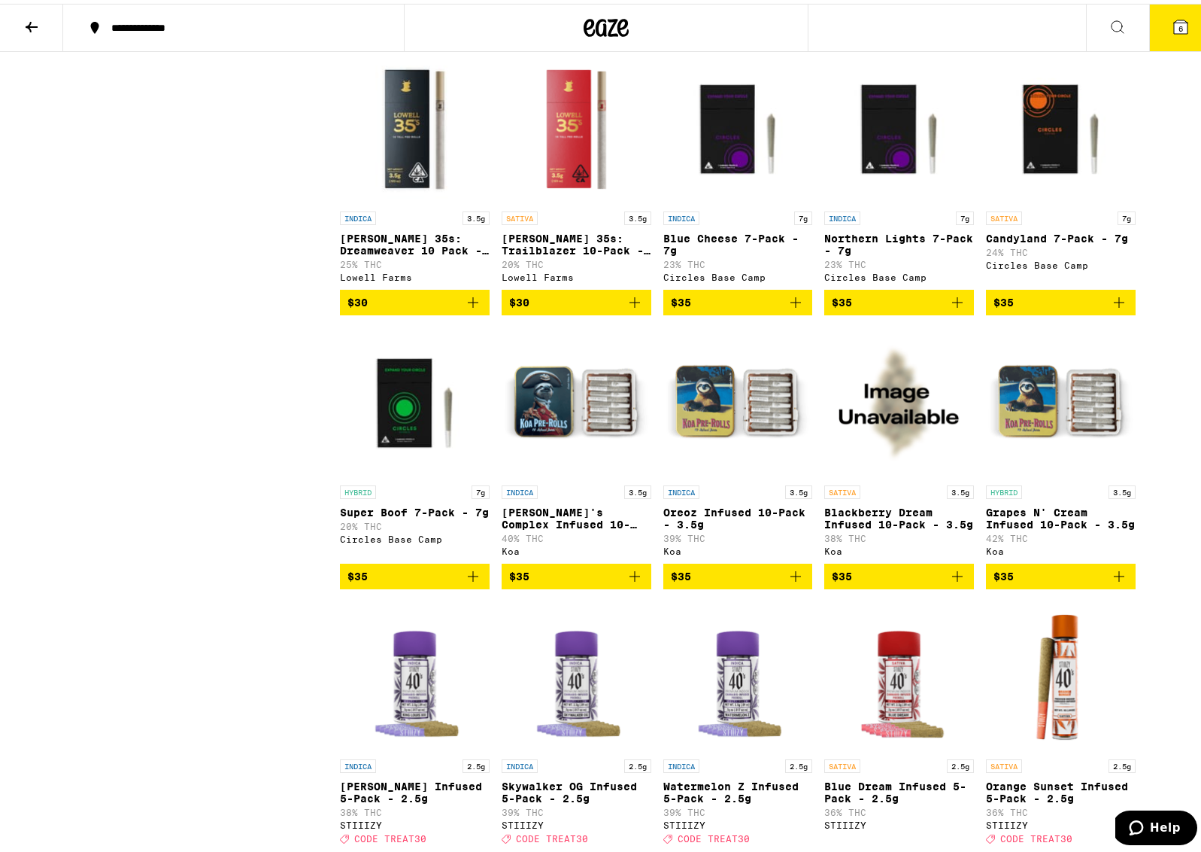
click at [559, 200] on img "Open page for Lowell 35s: Trailblazer 10-Pack - 3.5g from Lowell Farms" at bounding box center [577, 125] width 150 height 150
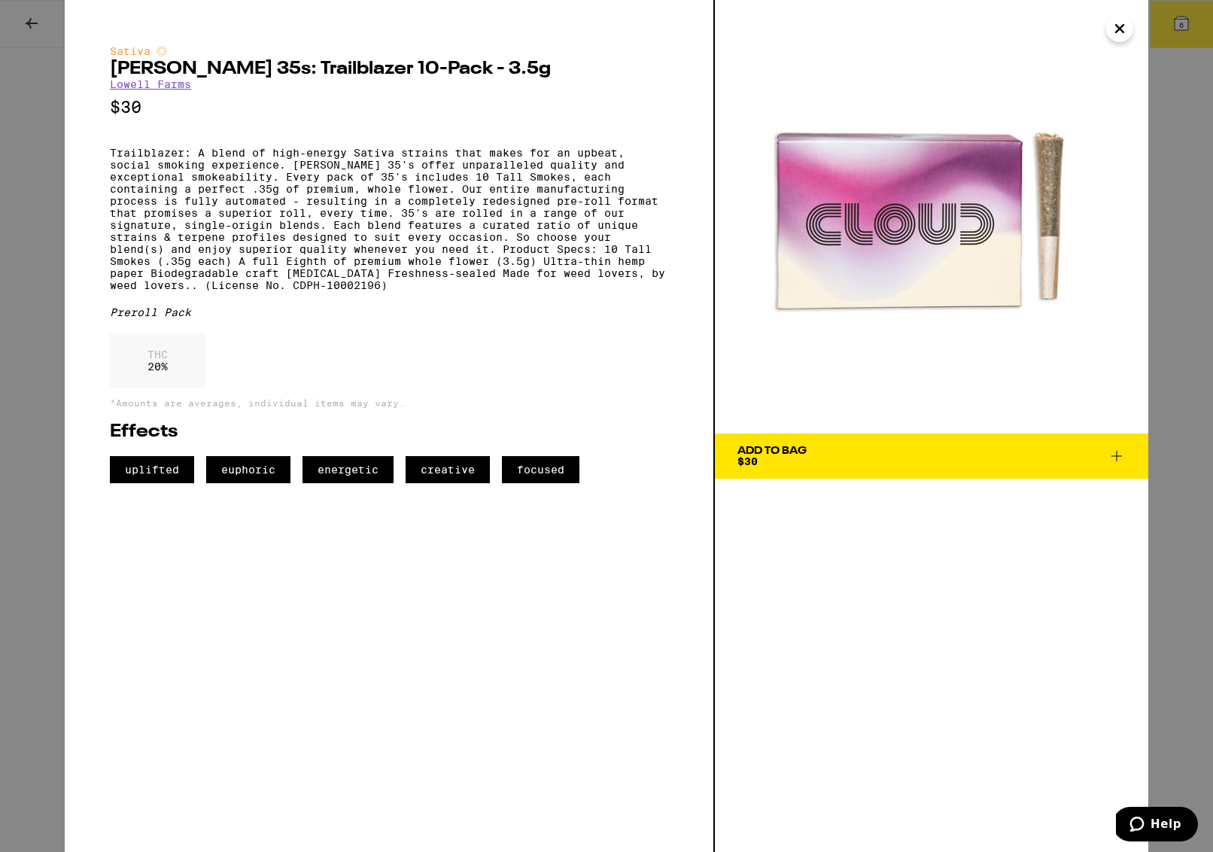
click at [1113, 30] on icon "Close" at bounding box center [1119, 28] width 18 height 23
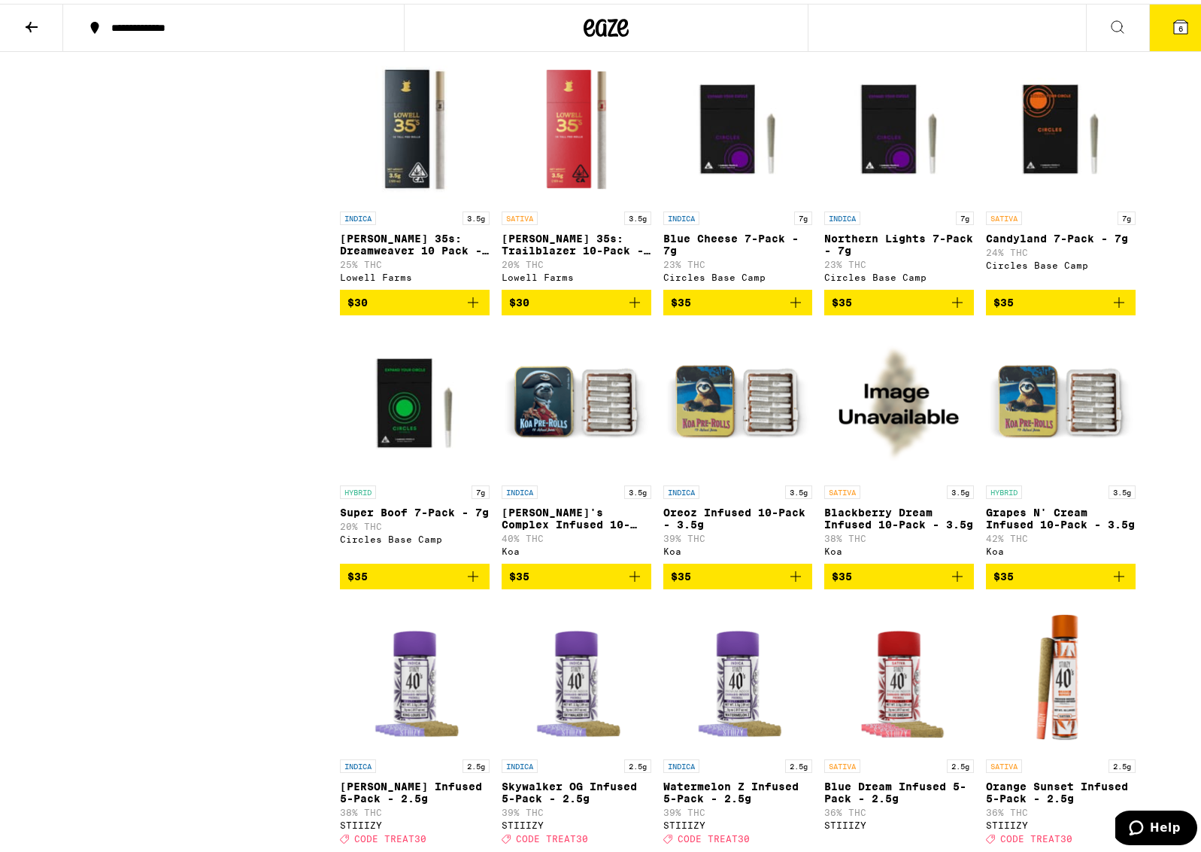
click at [549, 253] on p "[PERSON_NAME] 35s: Trailblazer 10-Pack - 3.5g" at bounding box center [577, 241] width 150 height 24
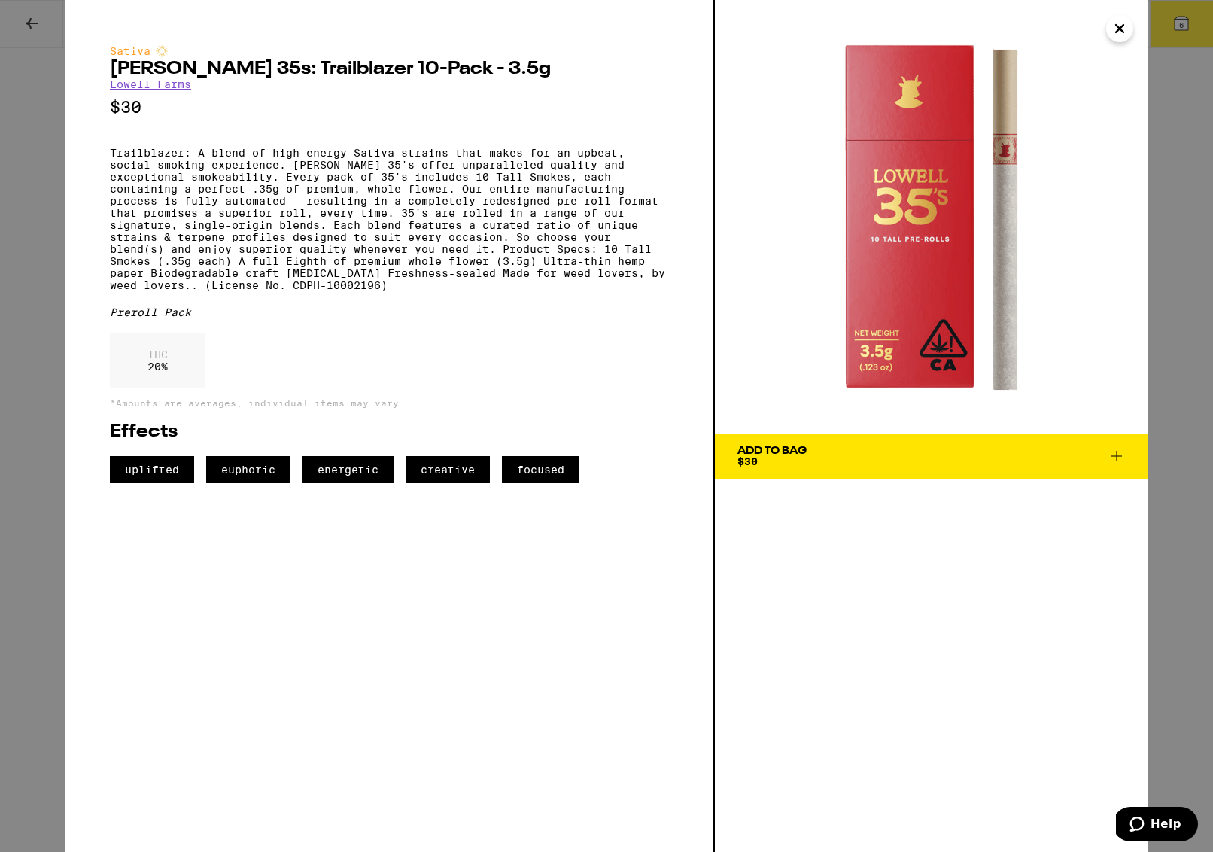
click at [32, 22] on div "Sativa [PERSON_NAME] 35s: Trailblazer 10-Pack - 3.5g [PERSON_NAME] Farms $30 Tr…" at bounding box center [606, 426] width 1213 height 852
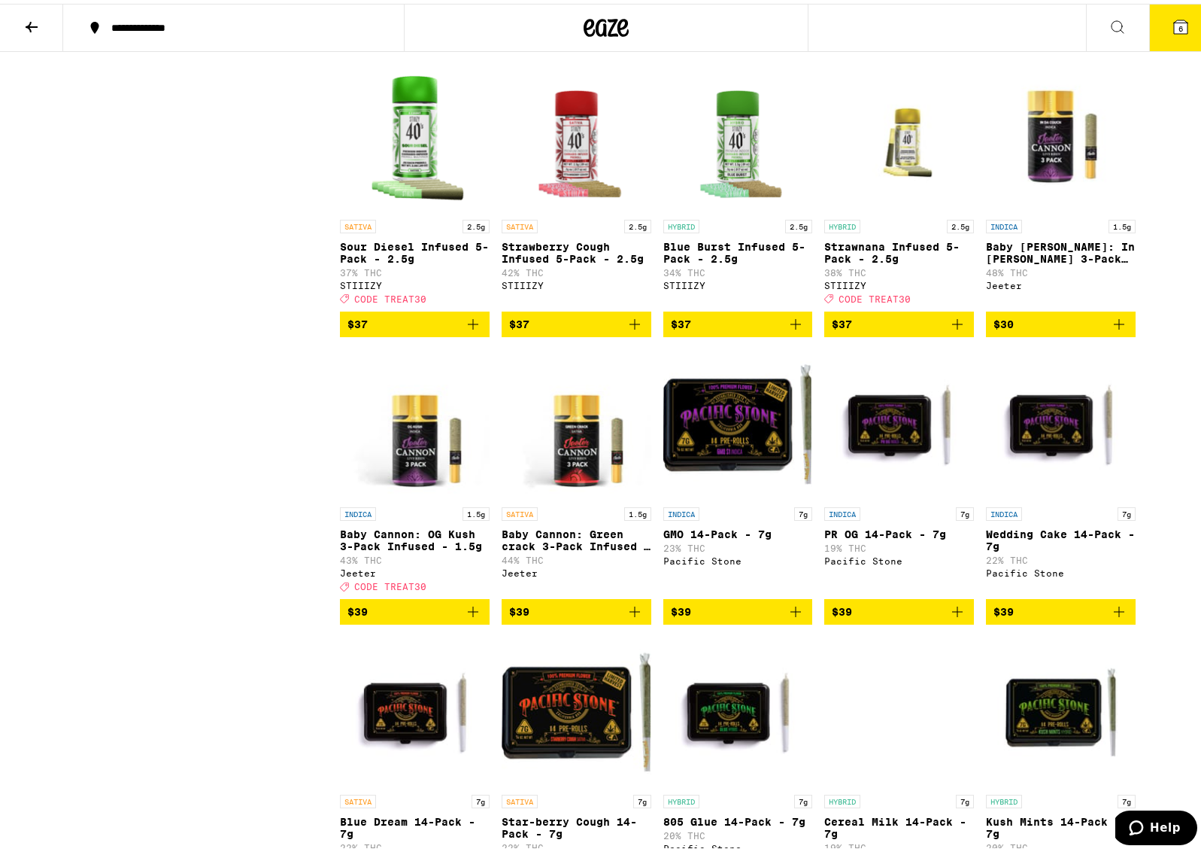
scroll to position [2383, 0]
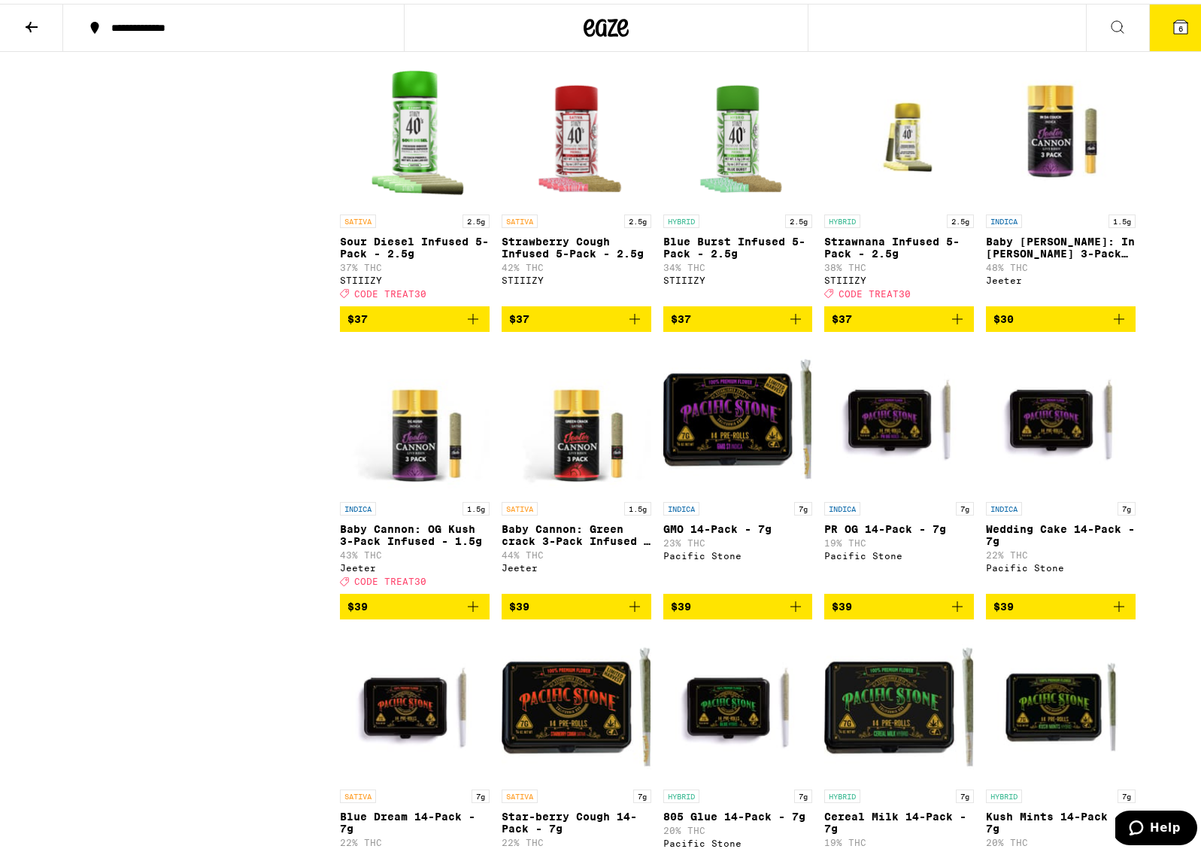
click at [751, 490] on img "Open page for GMO 14-Pack - 7g from Pacific Stone" at bounding box center [738, 415] width 150 height 150
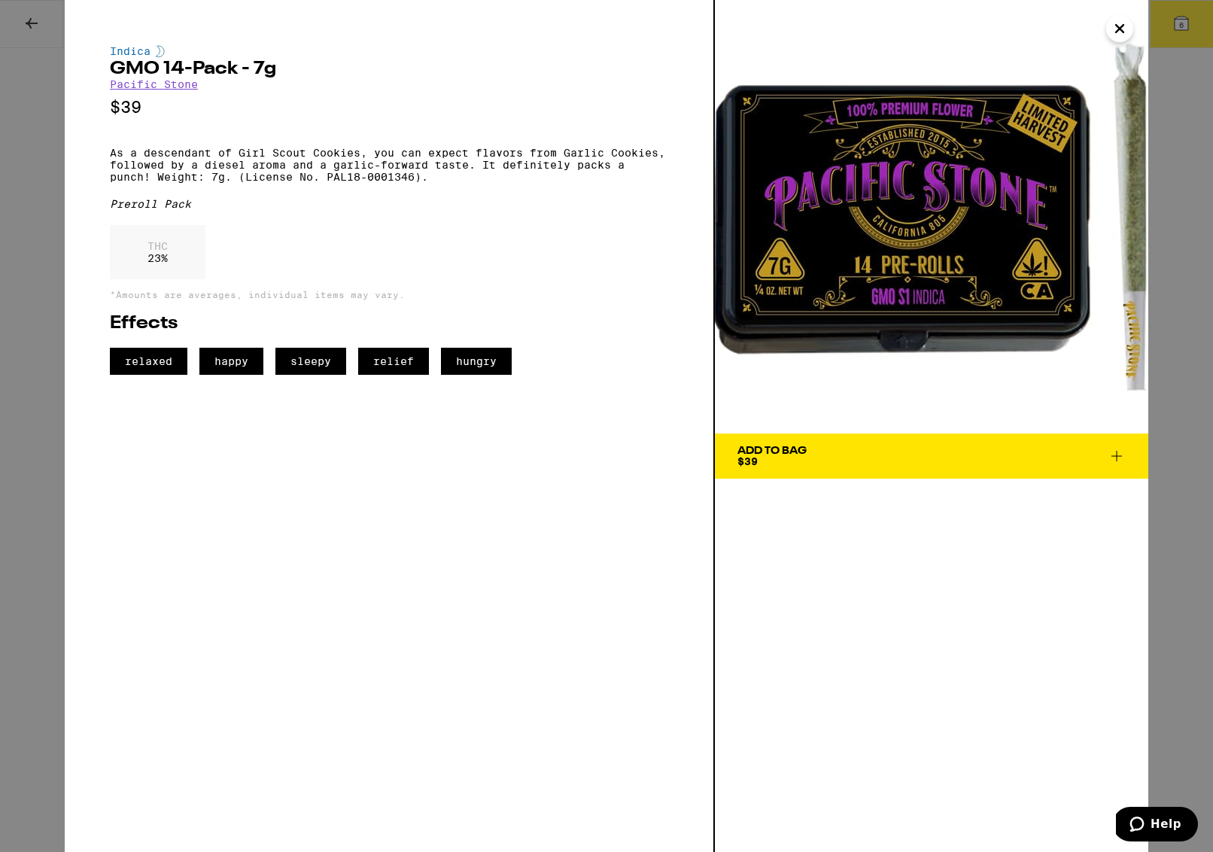
click at [1126, 29] on icon "Close" at bounding box center [1119, 28] width 18 height 23
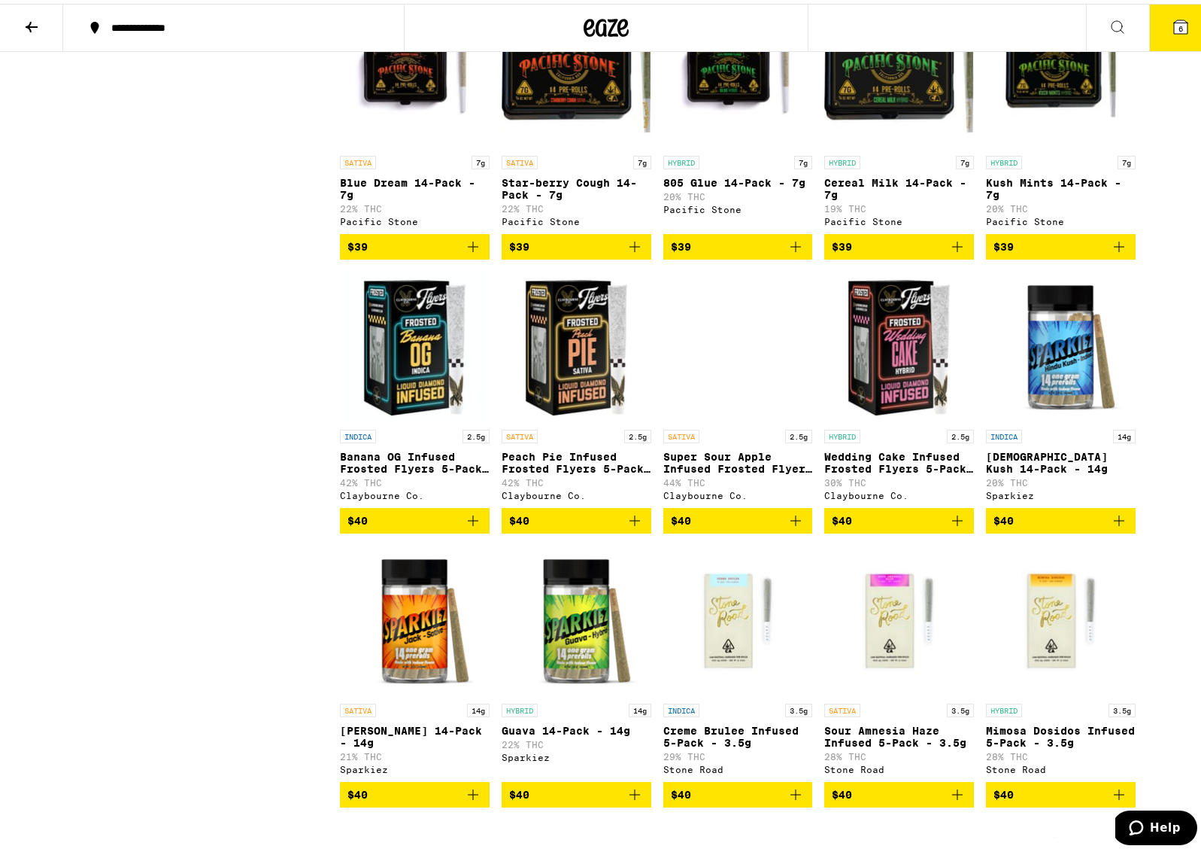
scroll to position [3036, 0]
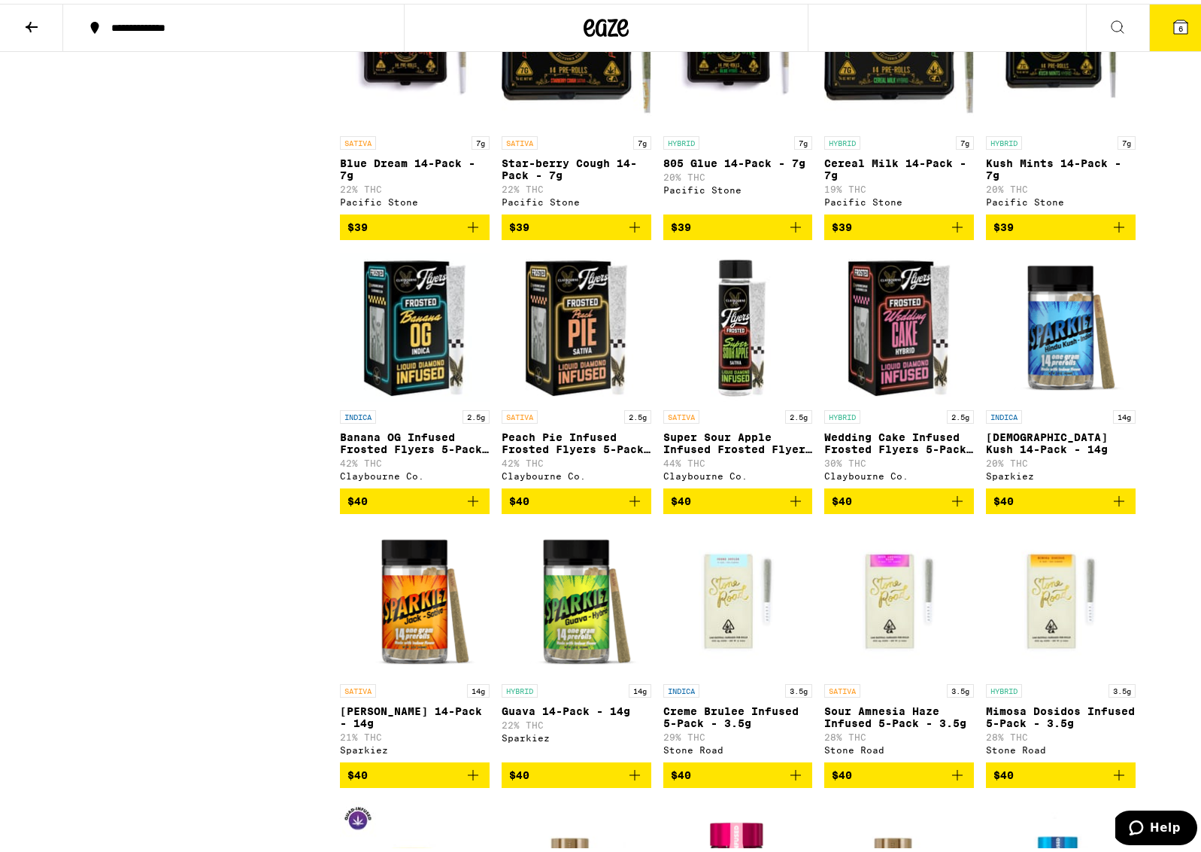
click at [436, 451] on p "Banana OG Infused Frosted Flyers 5-Pack - 2.5g" at bounding box center [415, 439] width 150 height 24
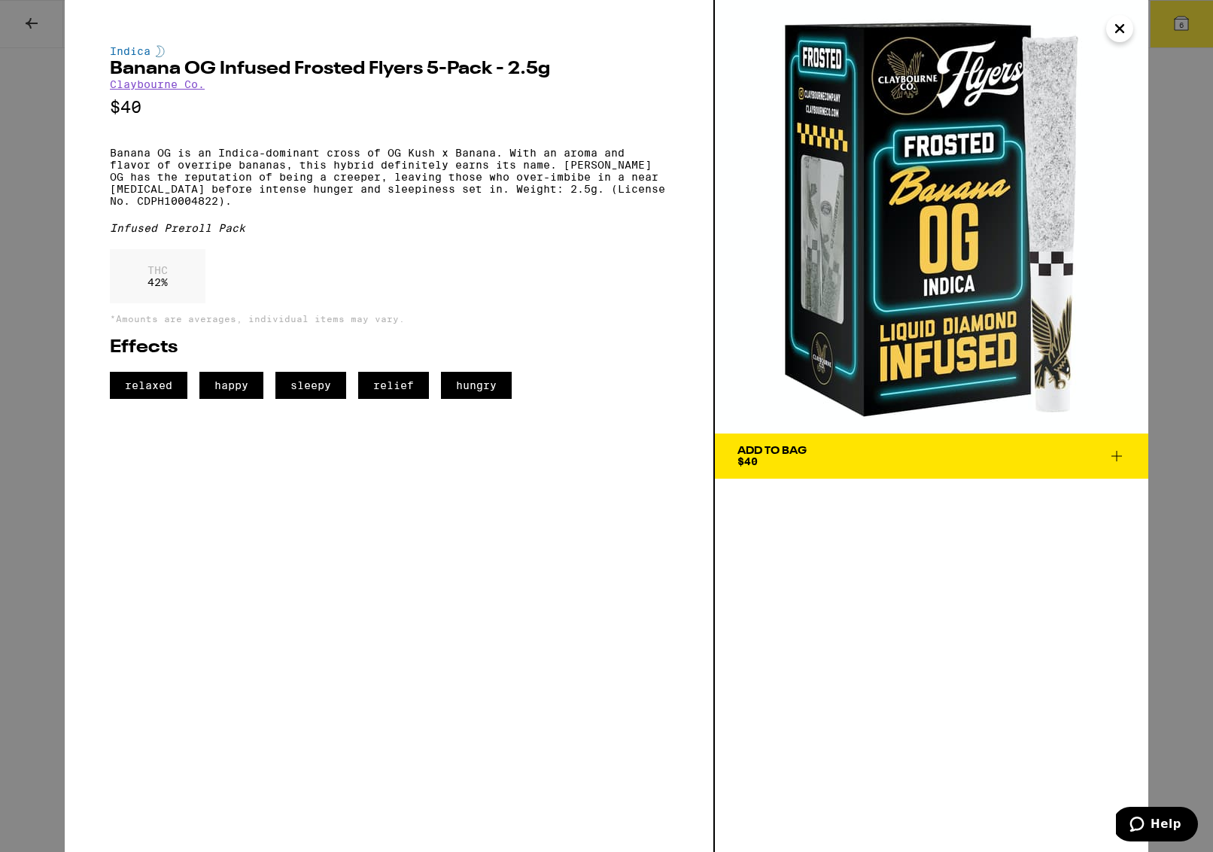
click at [1115, 26] on icon "Close" at bounding box center [1119, 28] width 18 height 23
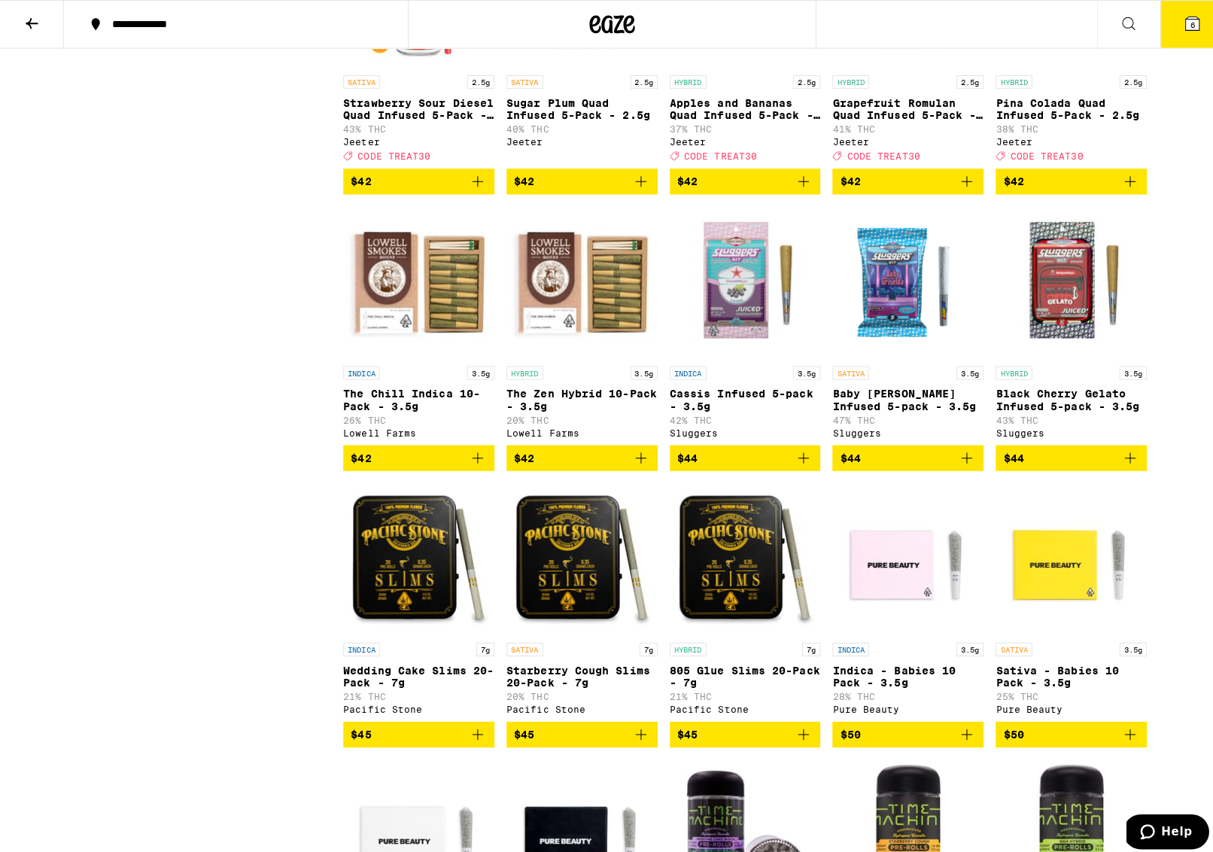
scroll to position [4178, 0]
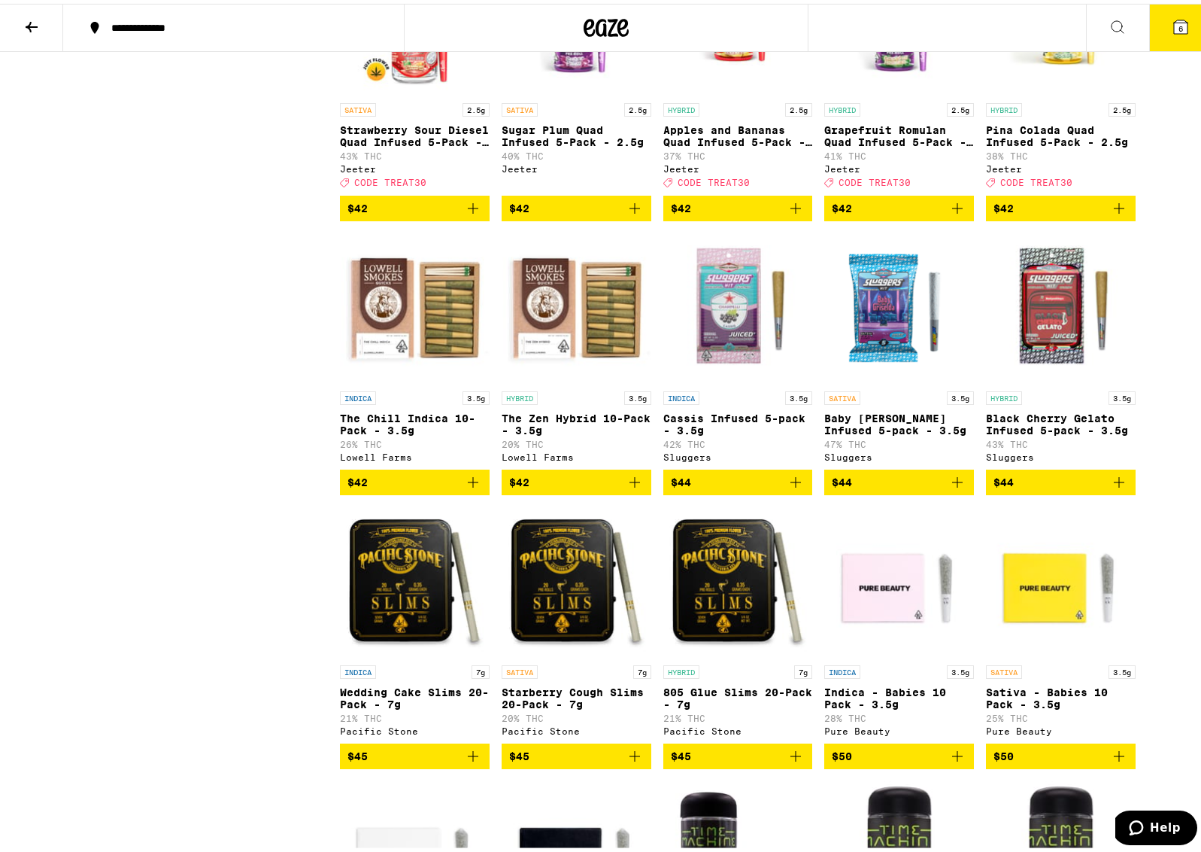
click at [591, 380] on img "Open page for The Zen Hybrid 10-Pack - 3.5g from Lowell Farms" at bounding box center [577, 304] width 150 height 150
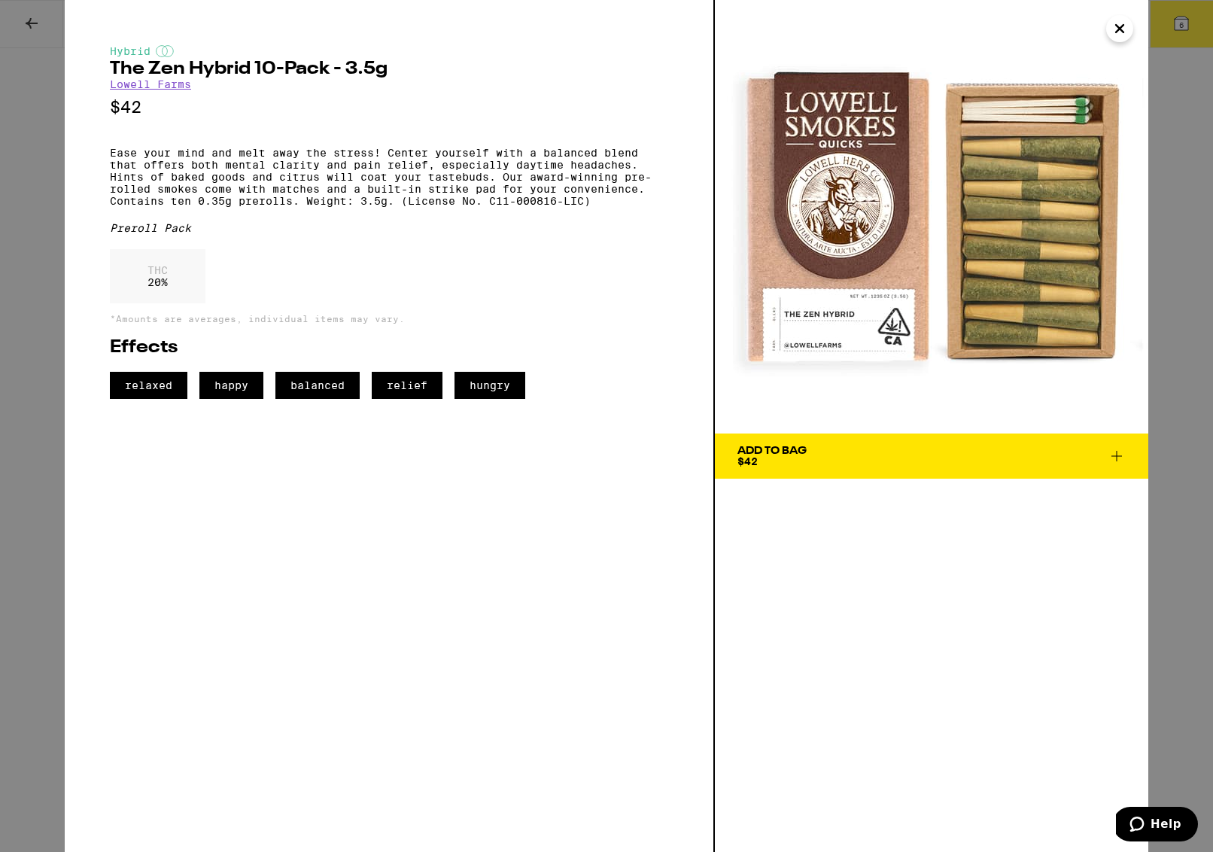
click at [1162, 829] on span "Help" at bounding box center [1165, 824] width 31 height 14
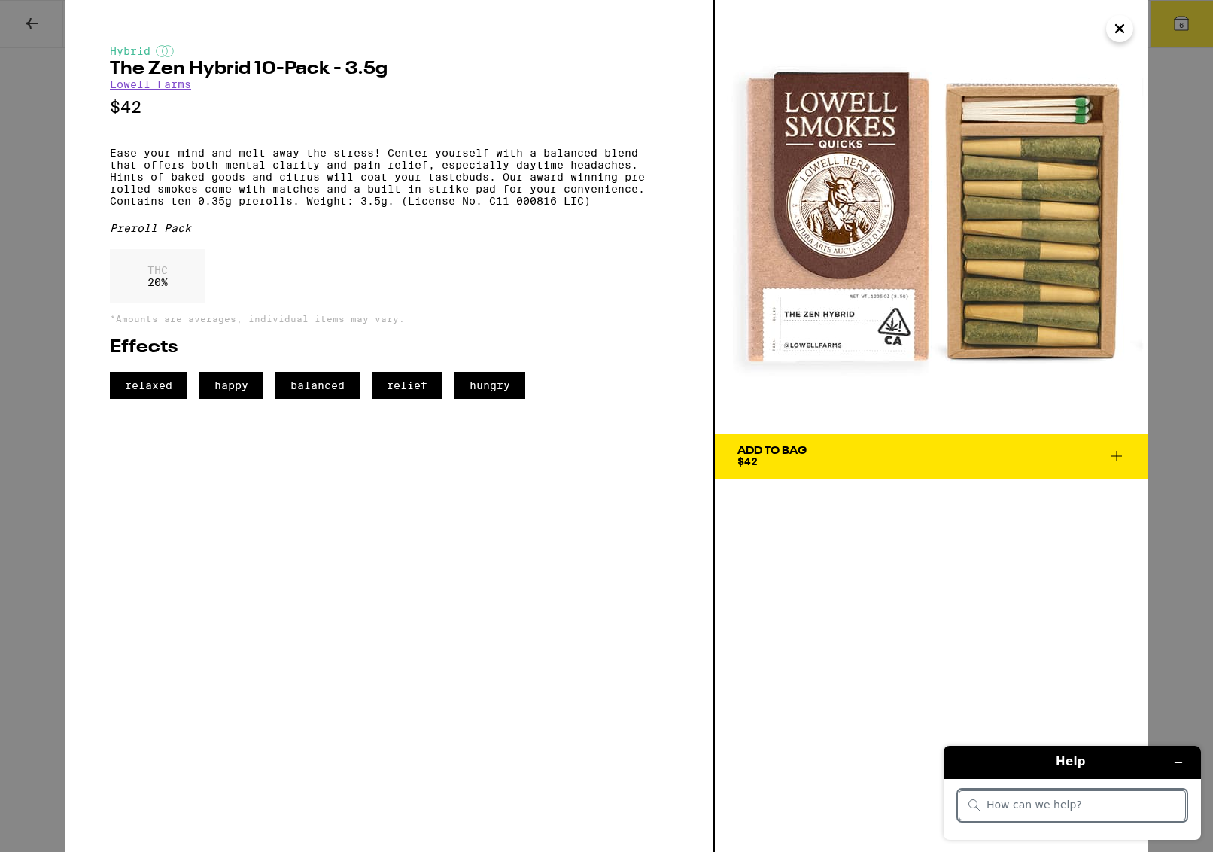
click at [1114, 31] on icon "Close" at bounding box center [1119, 28] width 18 height 23
